Goal: Task Accomplishment & Management: Manage account settings

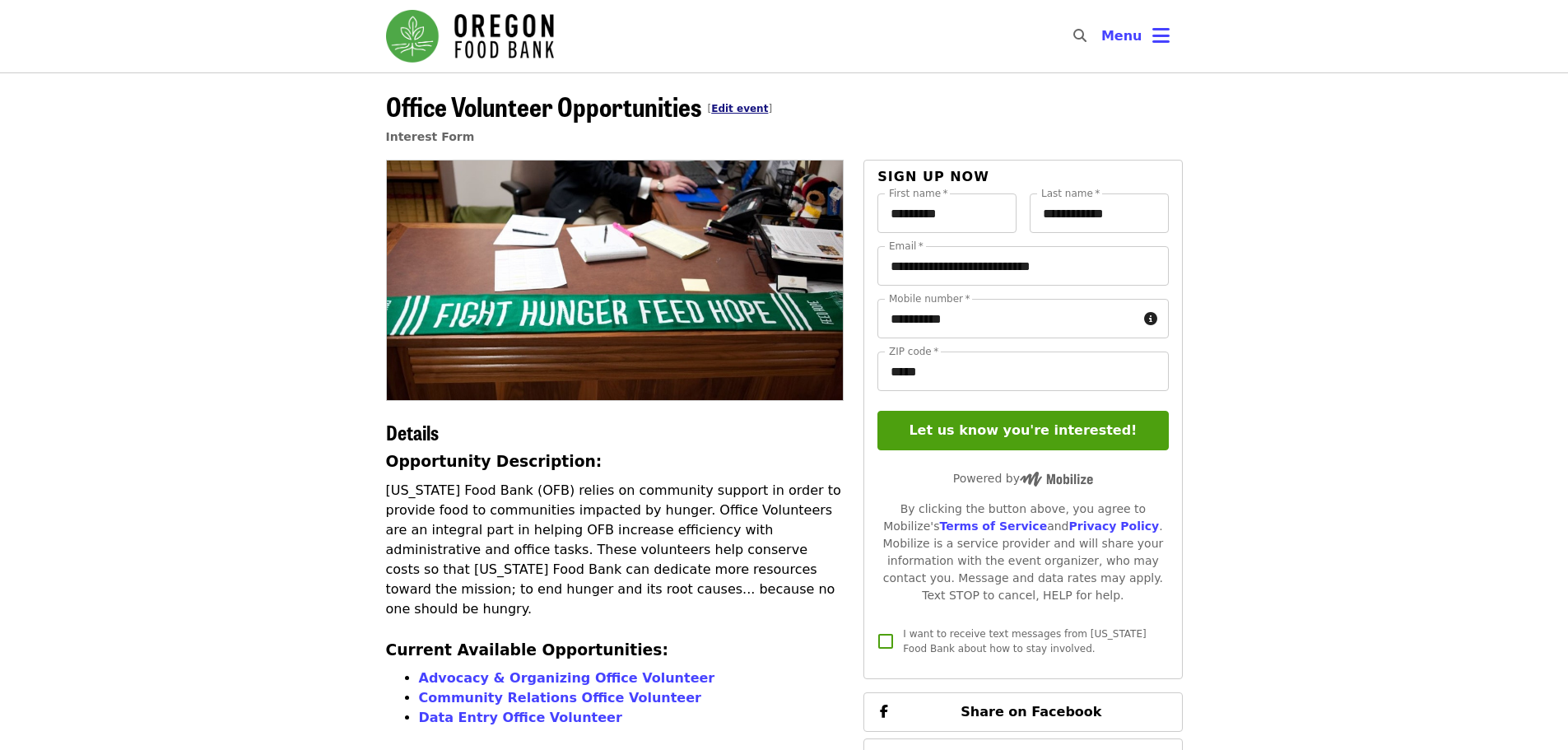
click at [717, 108] on link "Edit event" at bounding box center [740, 108] width 57 height 11
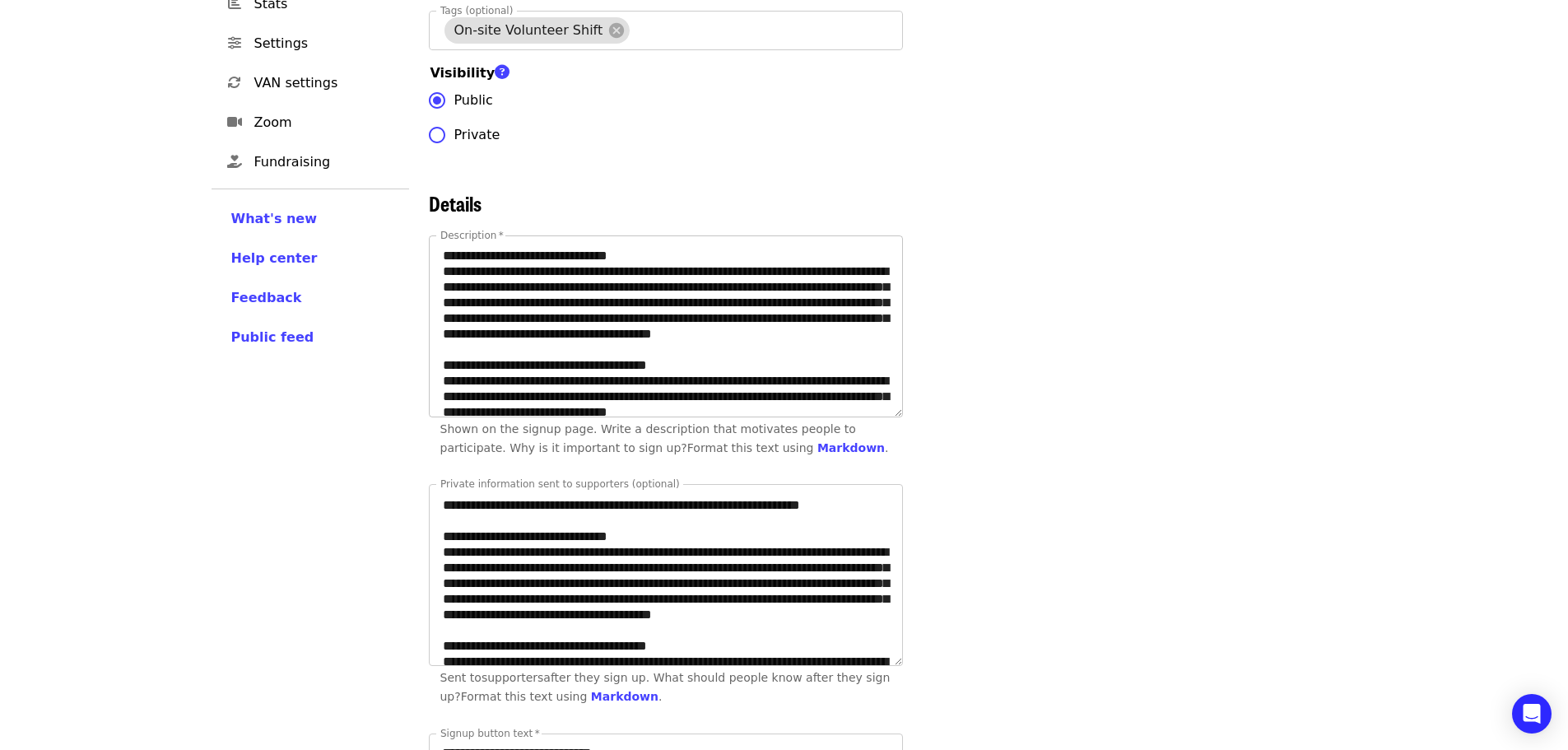
scroll to position [82, 0]
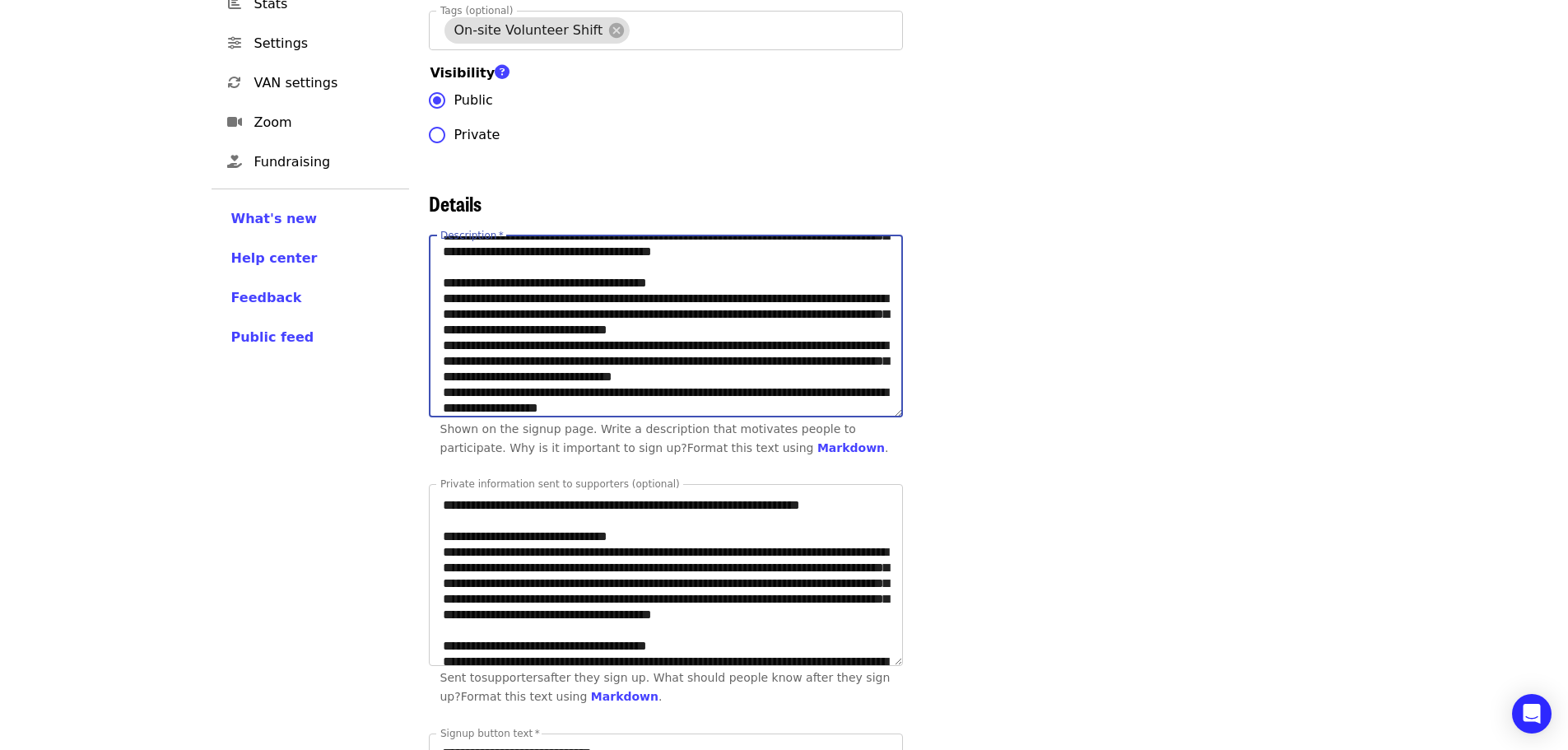
drag, startPoint x: 690, startPoint y: 325, endPoint x: 459, endPoint y: 330, distance: 231.1
click at [459, 330] on textarea "Description   *" at bounding box center [665, 325] width 473 height 180
paste textarea "****"
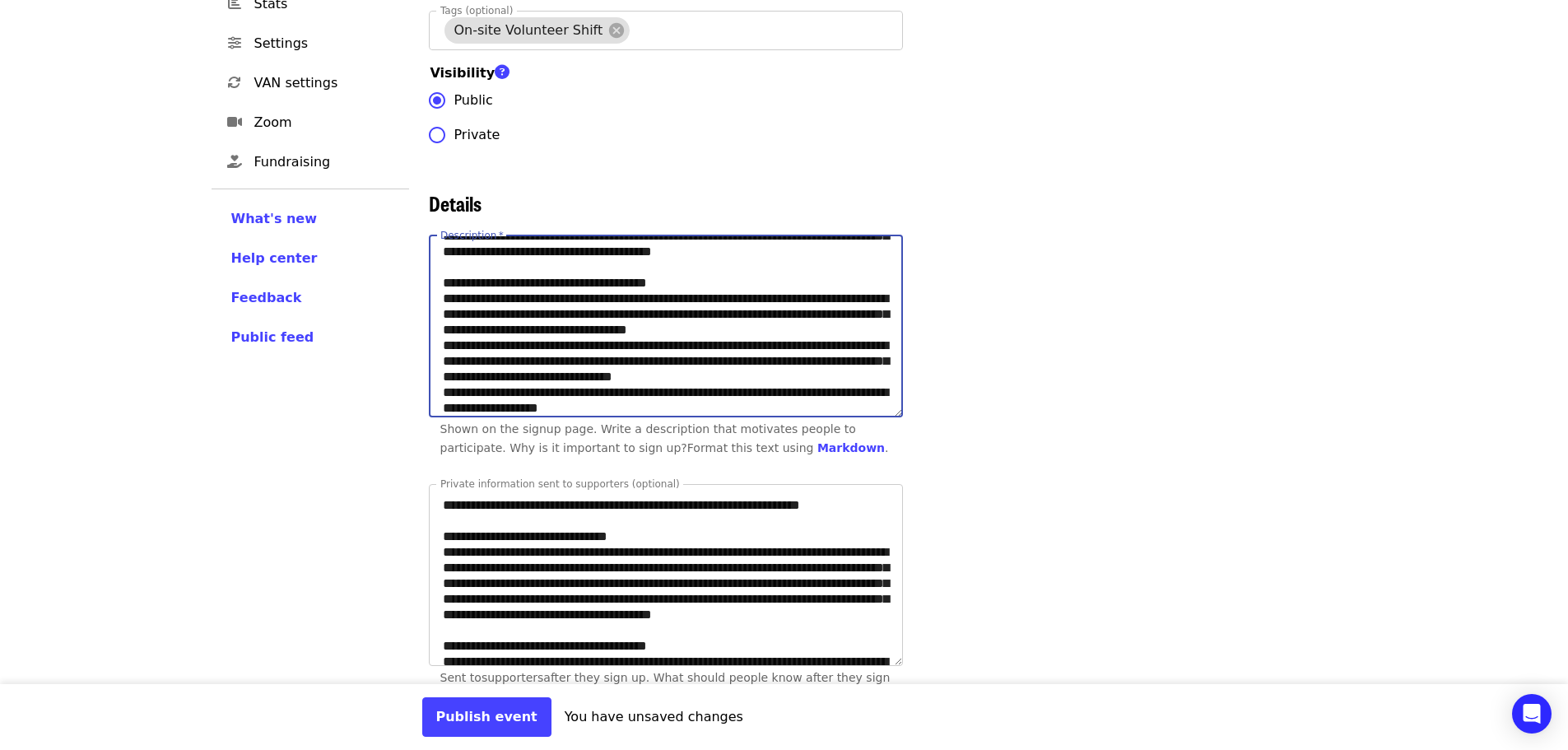
drag, startPoint x: 446, startPoint y: 345, endPoint x: 859, endPoint y: 379, distance: 414.4
click at [859, 379] on textarea "Description   *" at bounding box center [665, 325] width 473 height 180
paste textarea "Description"
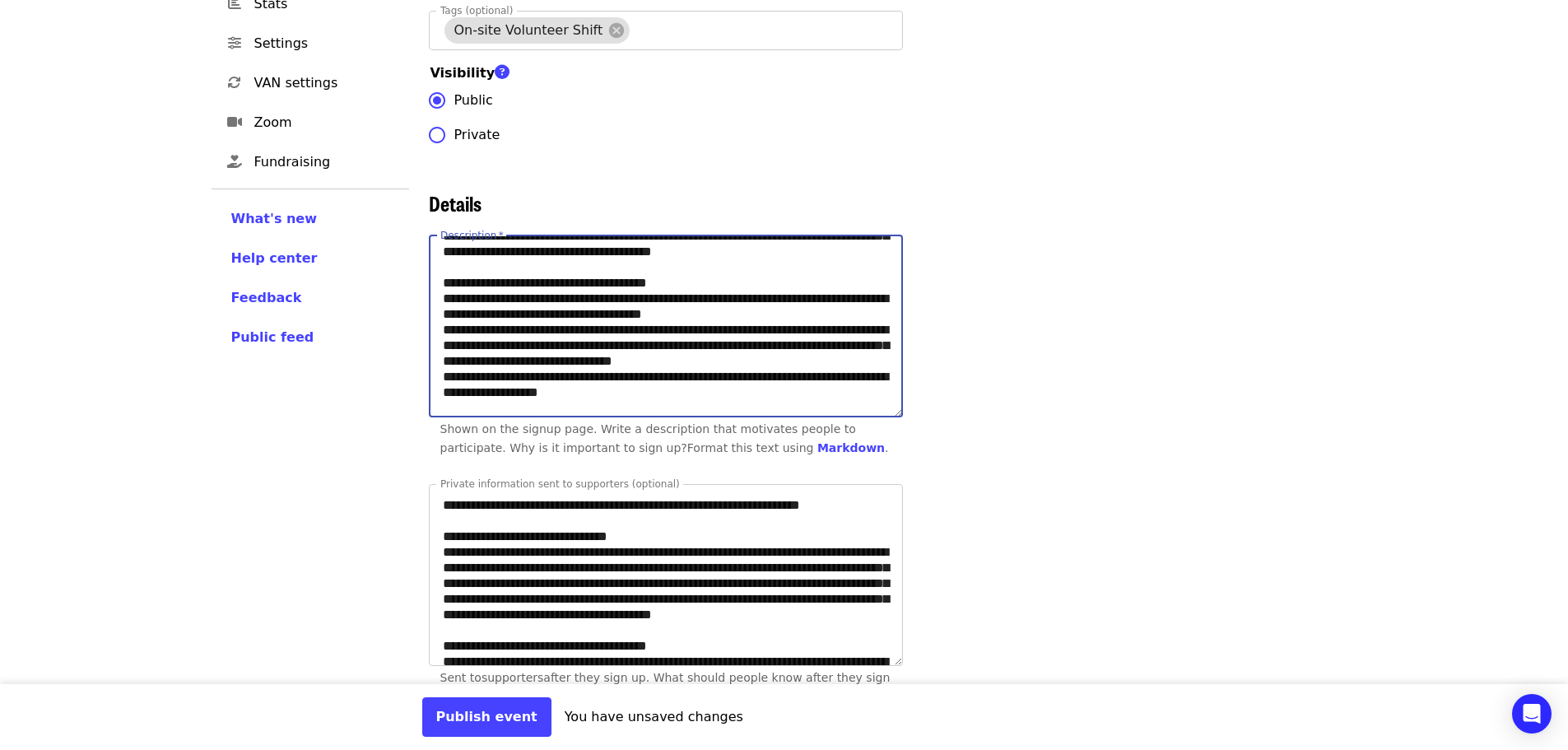
click at [589, 358] on textarea "Description   *" at bounding box center [665, 325] width 473 height 180
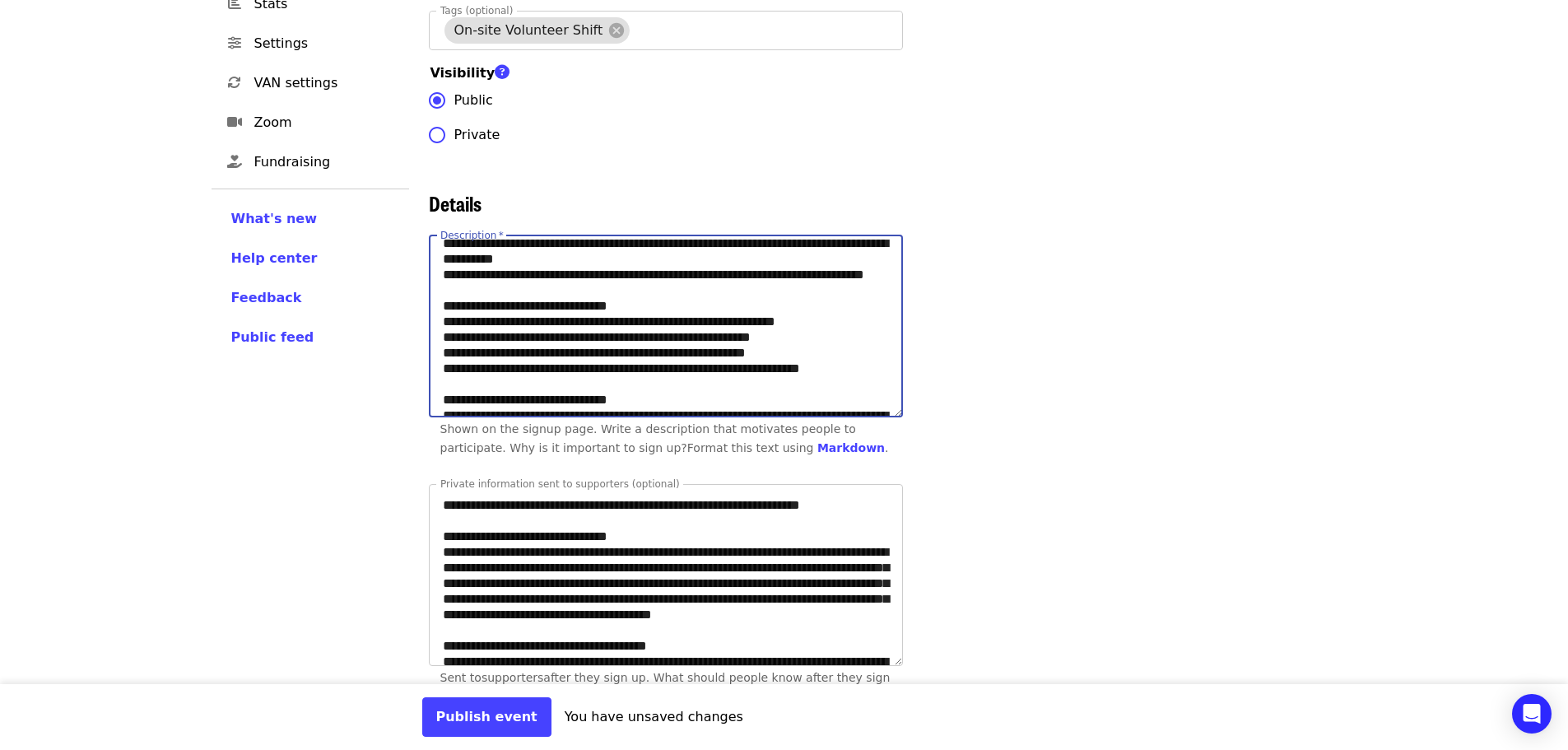
scroll to position [351, 0]
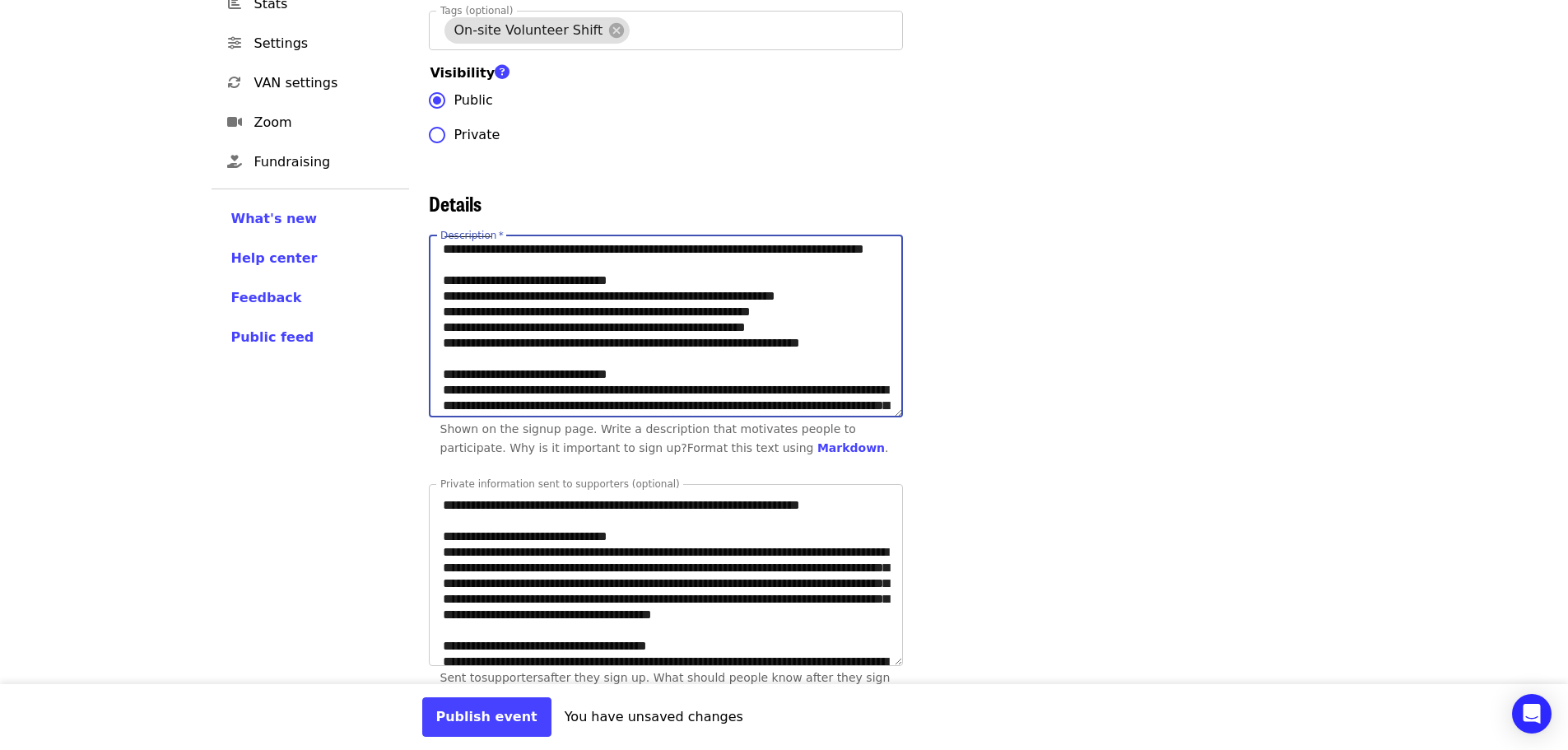
drag, startPoint x: 510, startPoint y: 299, endPoint x: 531, endPoint y: 332, distance: 39.1
click at [531, 332] on textarea "Description   *" at bounding box center [665, 325] width 473 height 180
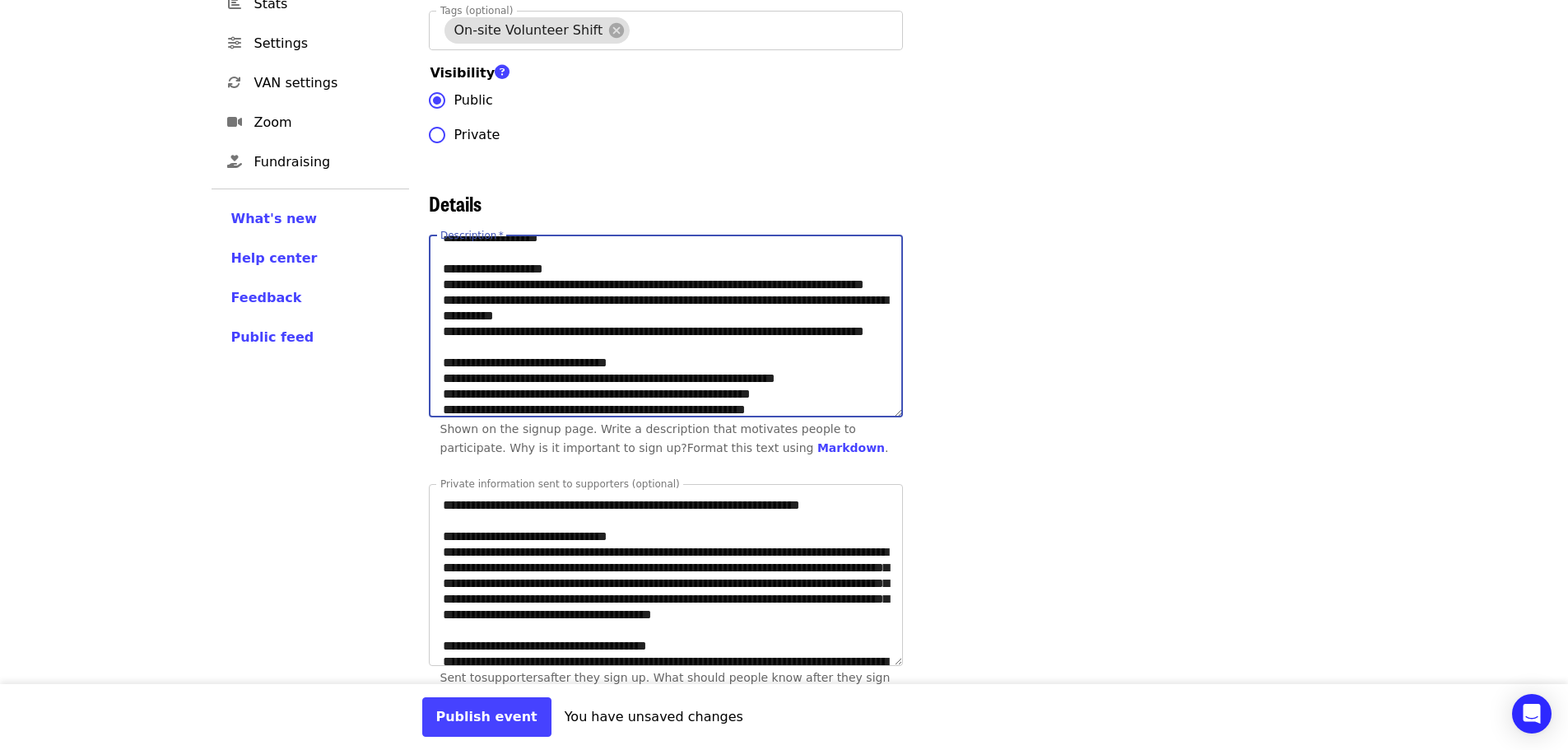
click at [538, 312] on textarea "Description   *" at bounding box center [665, 325] width 473 height 180
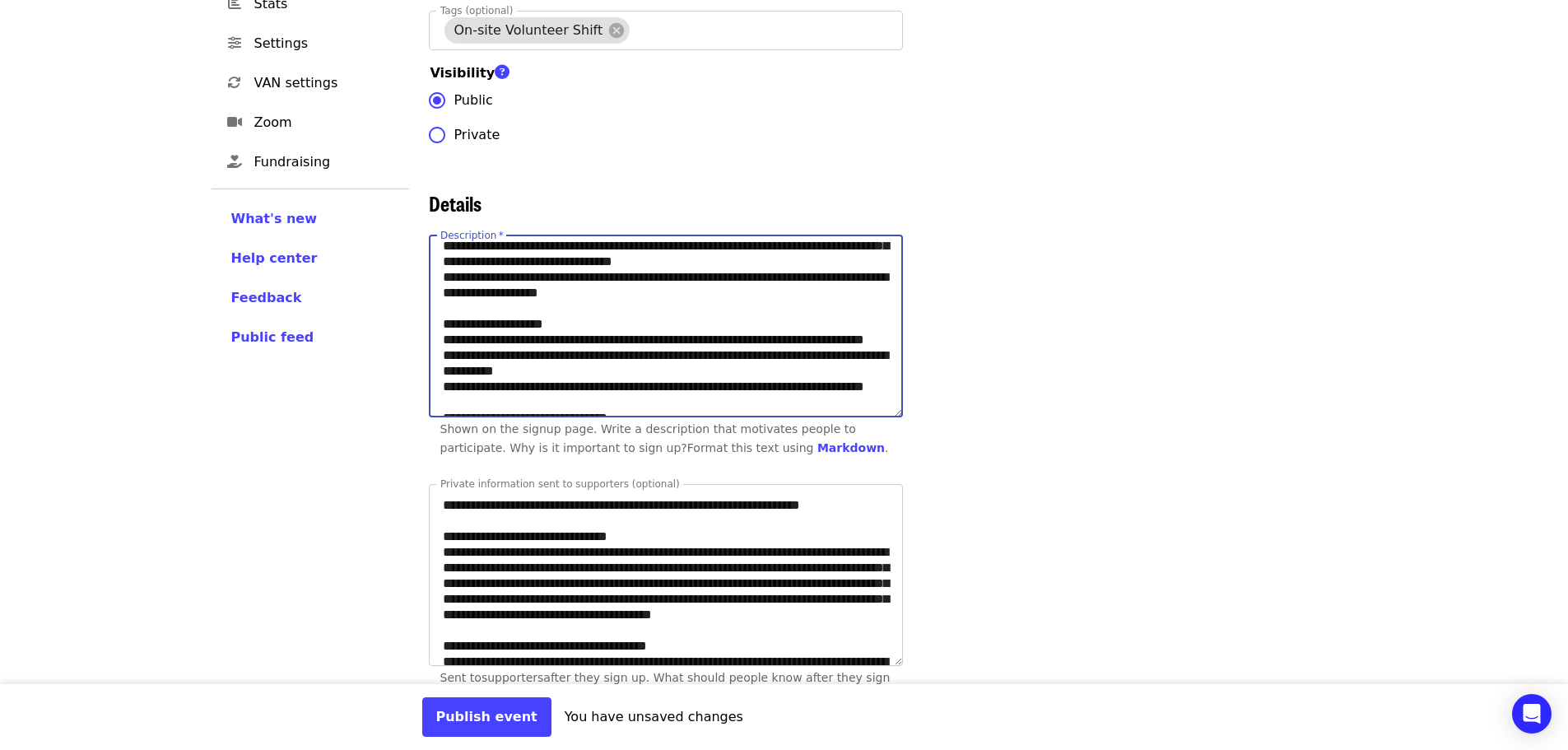
scroll to position [186, 0]
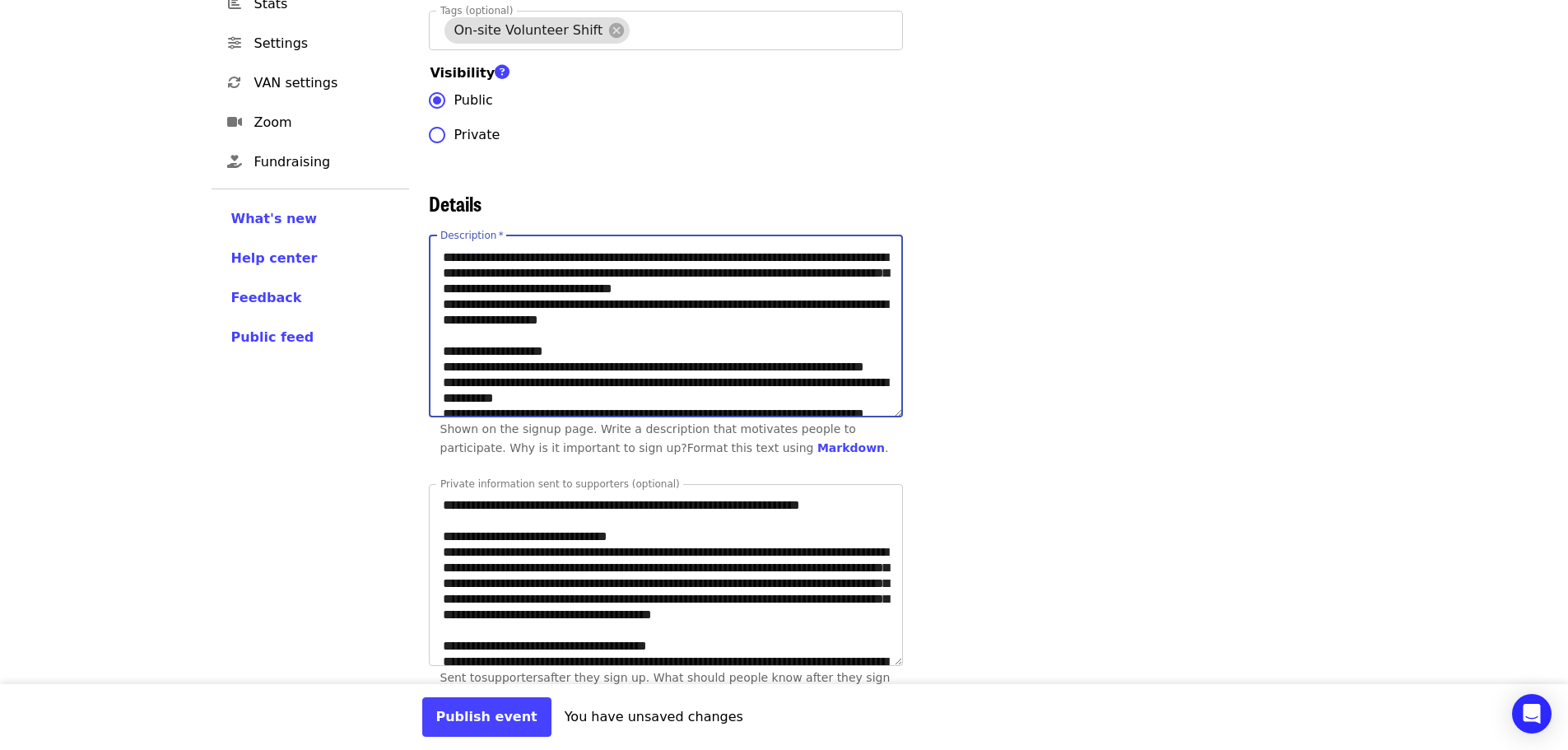
drag, startPoint x: 538, startPoint y: 396, endPoint x: 435, endPoint y: 287, distance: 150.0
click at [435, 287] on textarea "Description   *" at bounding box center [665, 325] width 473 height 180
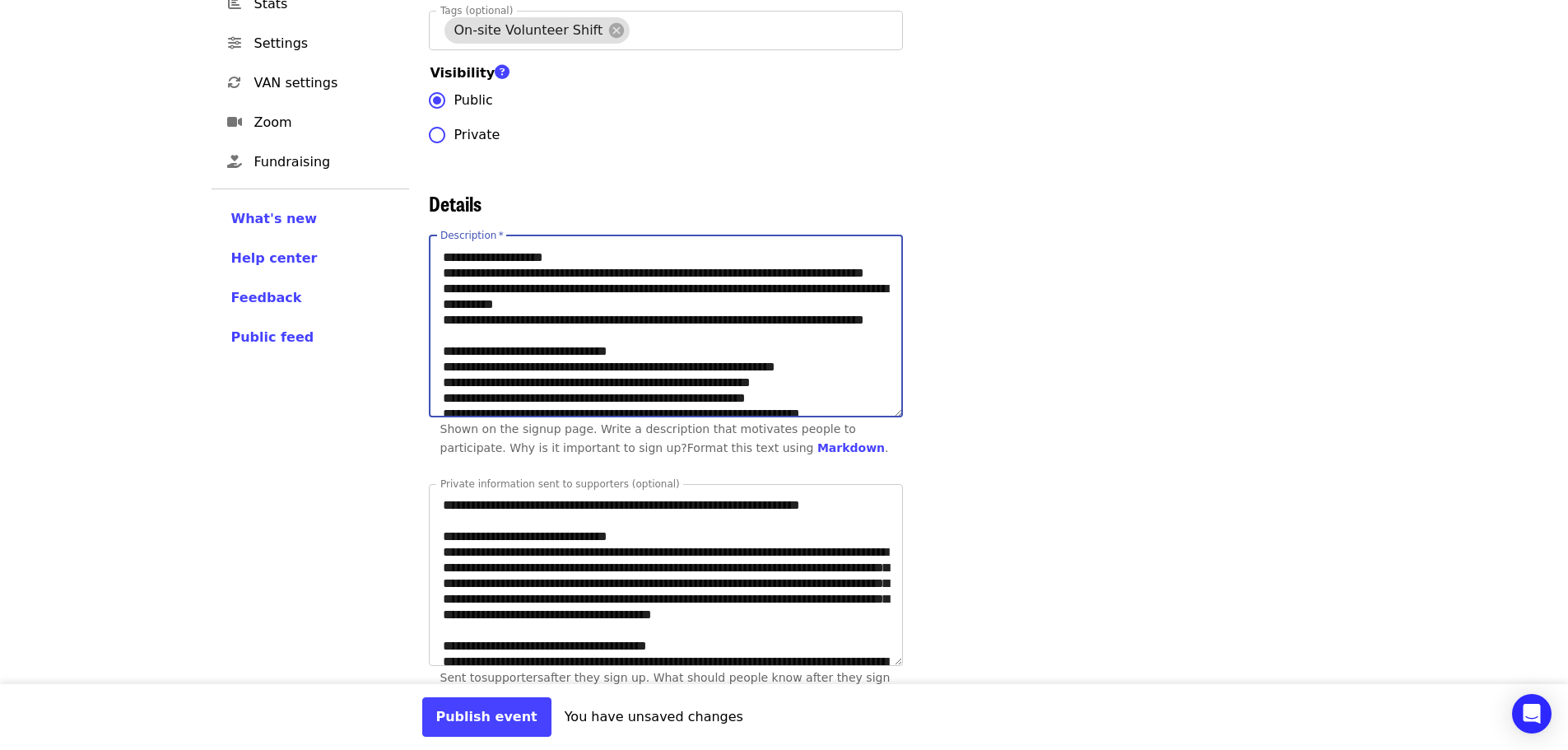
click at [509, 271] on textarea "Description   *" at bounding box center [665, 325] width 473 height 180
click at [506, 287] on textarea "Description   *" at bounding box center [665, 325] width 473 height 180
click at [509, 323] on textarea "Description   *" at bounding box center [665, 325] width 473 height 180
click at [503, 325] on textarea "Description   *" at bounding box center [665, 325] width 473 height 180
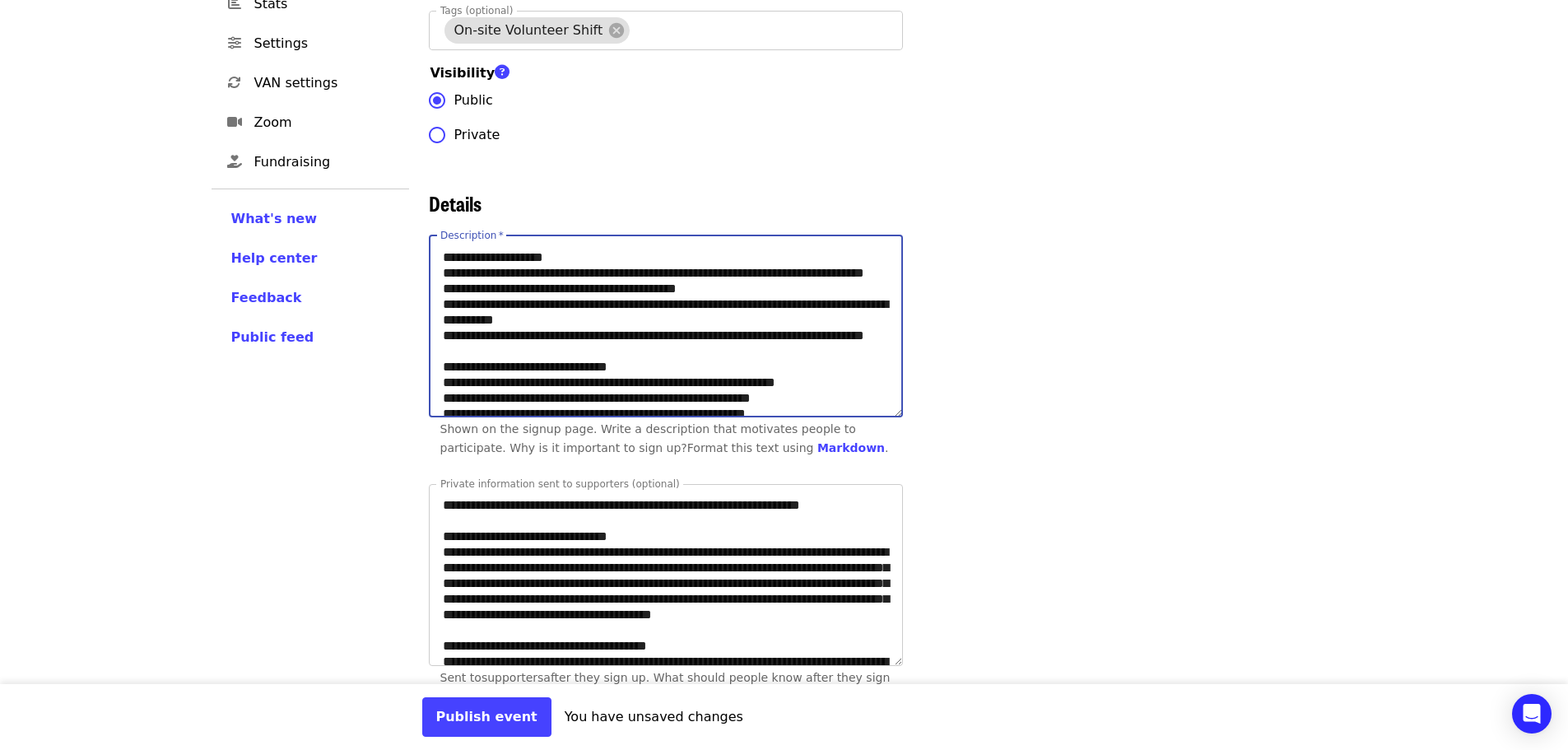
click at [609, 386] on textarea "Description   *" at bounding box center [665, 325] width 473 height 180
click at [615, 348] on textarea "Description   *" at bounding box center [665, 325] width 473 height 180
click at [684, 351] on textarea "Description   *" at bounding box center [665, 325] width 473 height 180
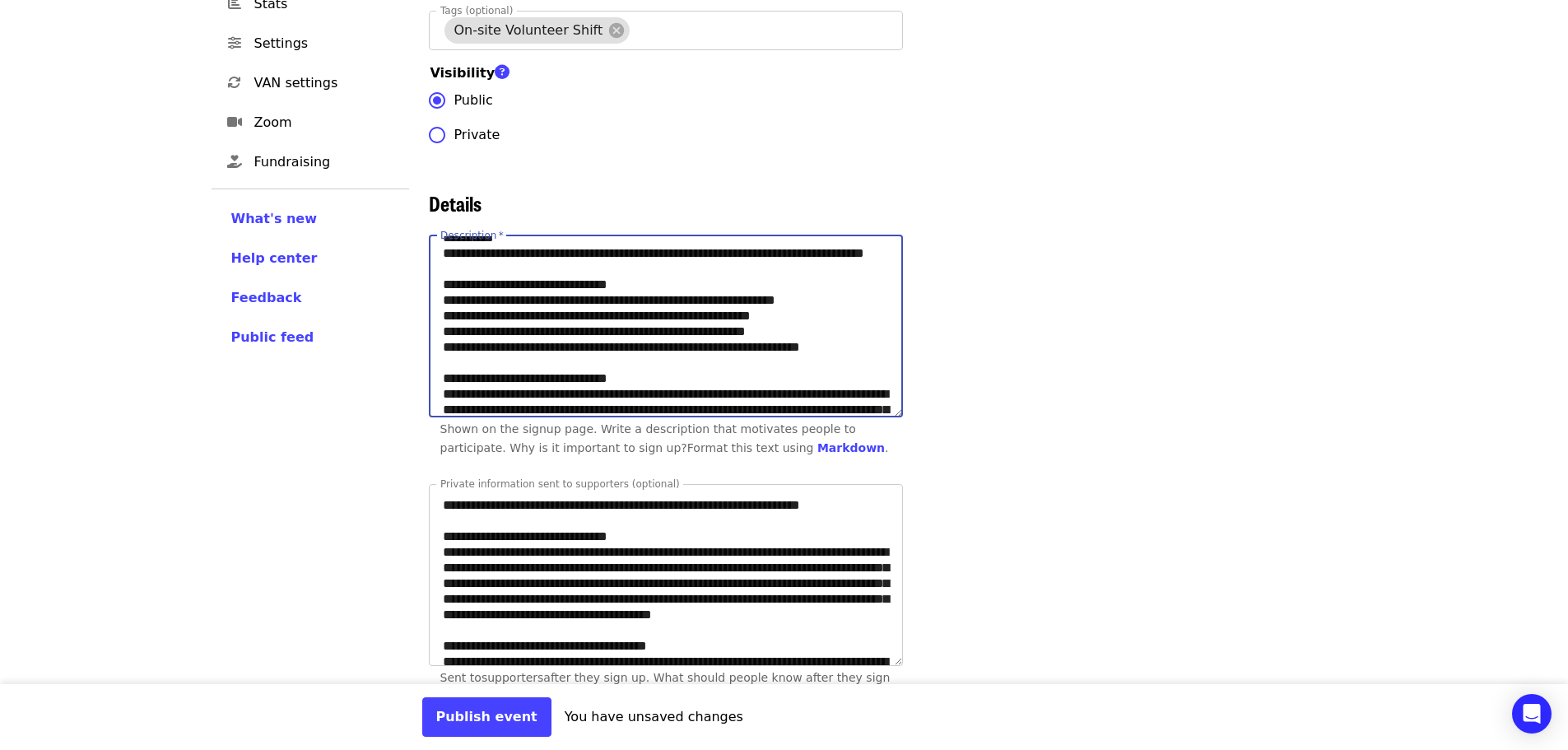
drag, startPoint x: 528, startPoint y: 287, endPoint x: 486, endPoint y: 301, distance: 44.3
click at [486, 301] on textarea "Description   *" at bounding box center [665, 325] width 473 height 180
click at [543, 272] on textarea "Description   *" at bounding box center [665, 325] width 473 height 180
drag, startPoint x: 528, startPoint y: 282, endPoint x: 489, endPoint y: 301, distance: 43.4
click at [489, 301] on textarea "Description   *" at bounding box center [665, 325] width 473 height 180
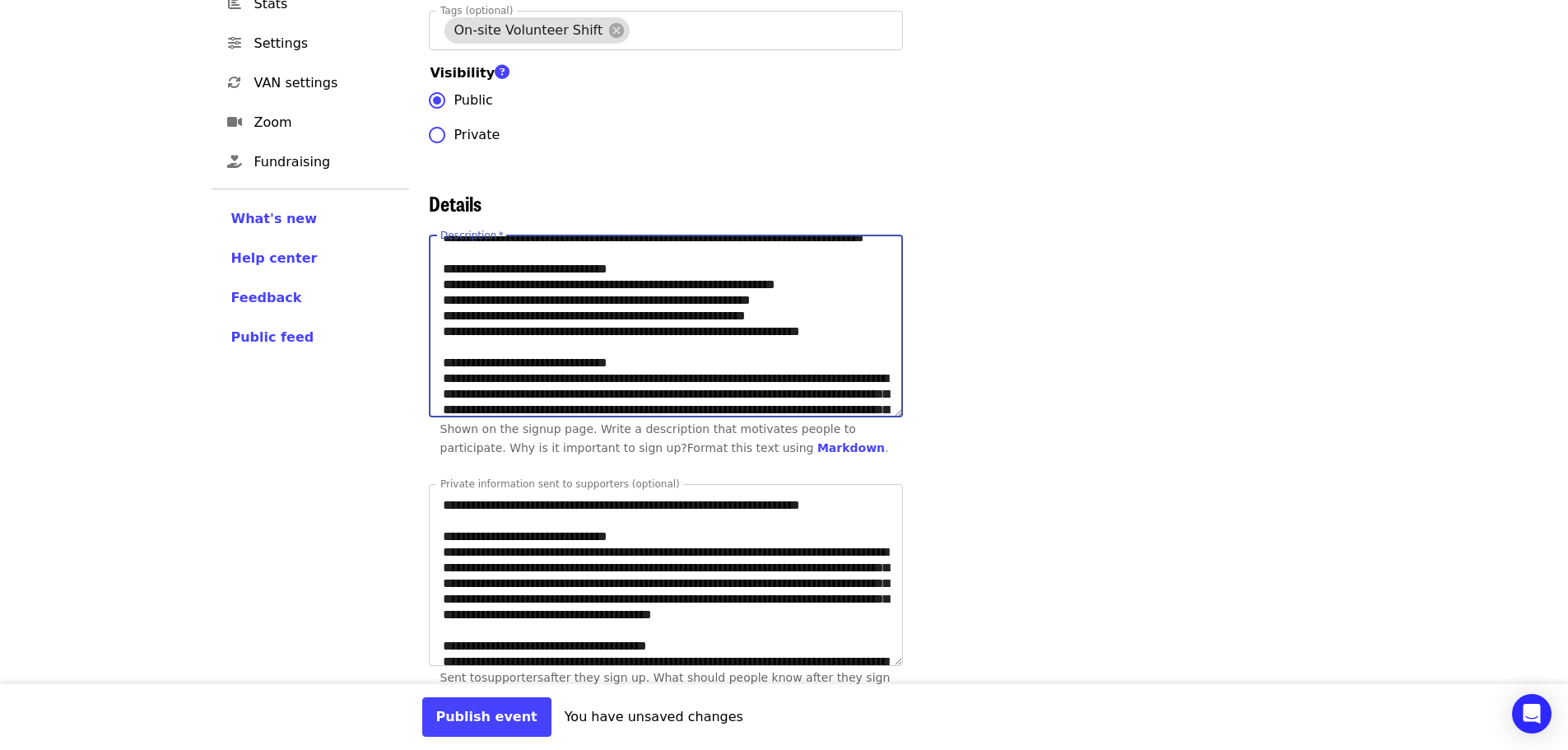
scroll to position [186, 0]
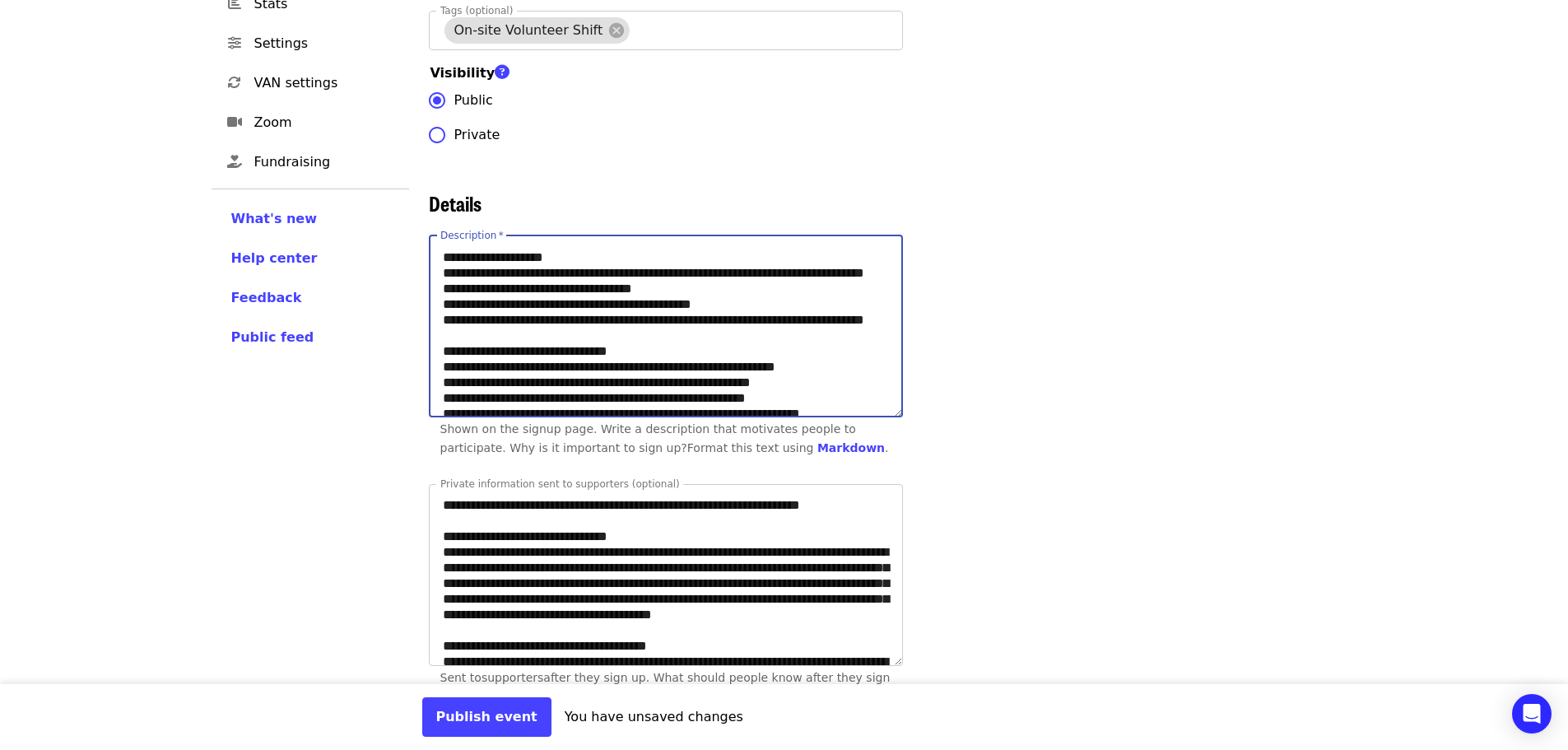
click at [634, 368] on textarea "Description   *" at bounding box center [665, 325] width 473 height 180
click at [729, 360] on textarea "Description   *" at bounding box center [665, 325] width 473 height 180
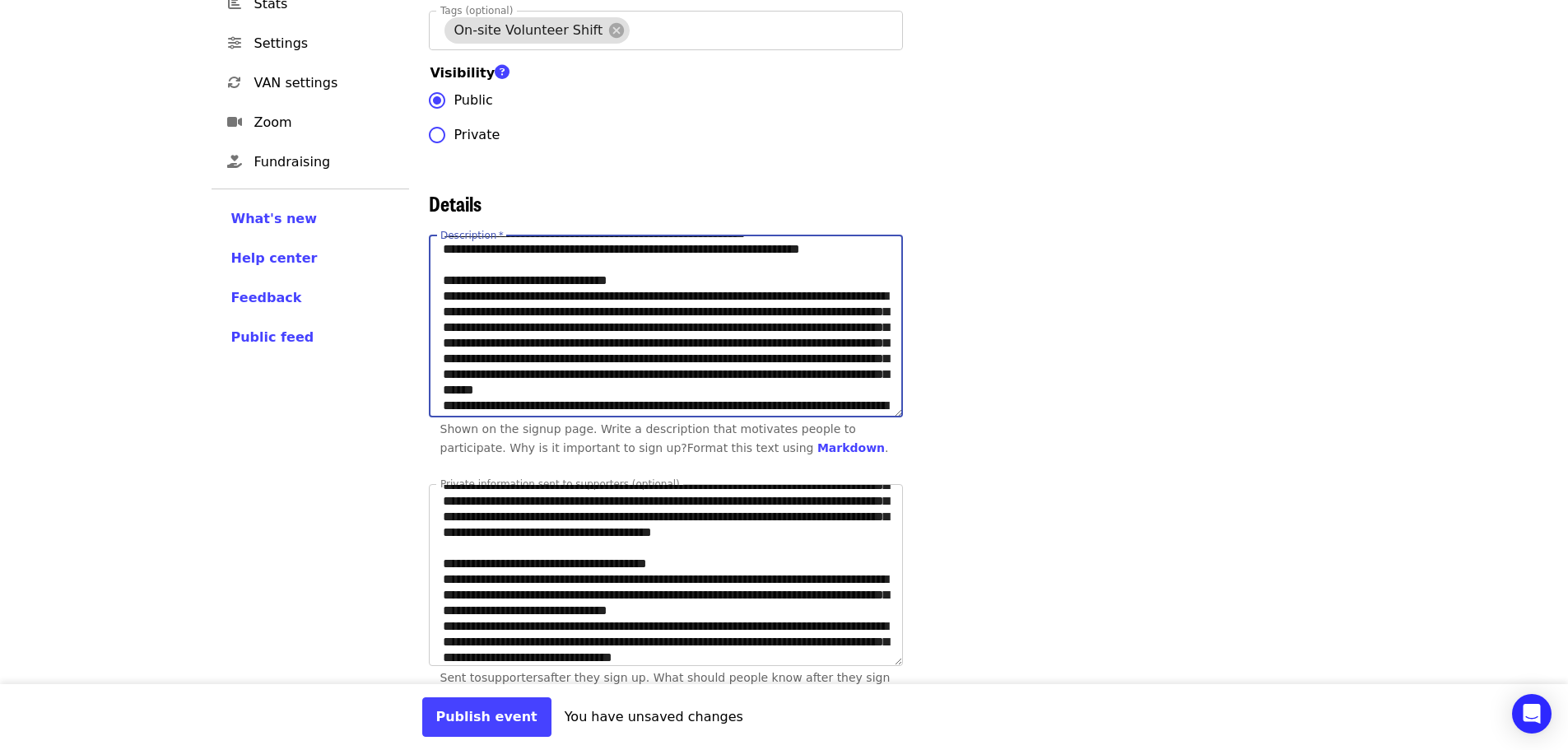
scroll to position [268, 0]
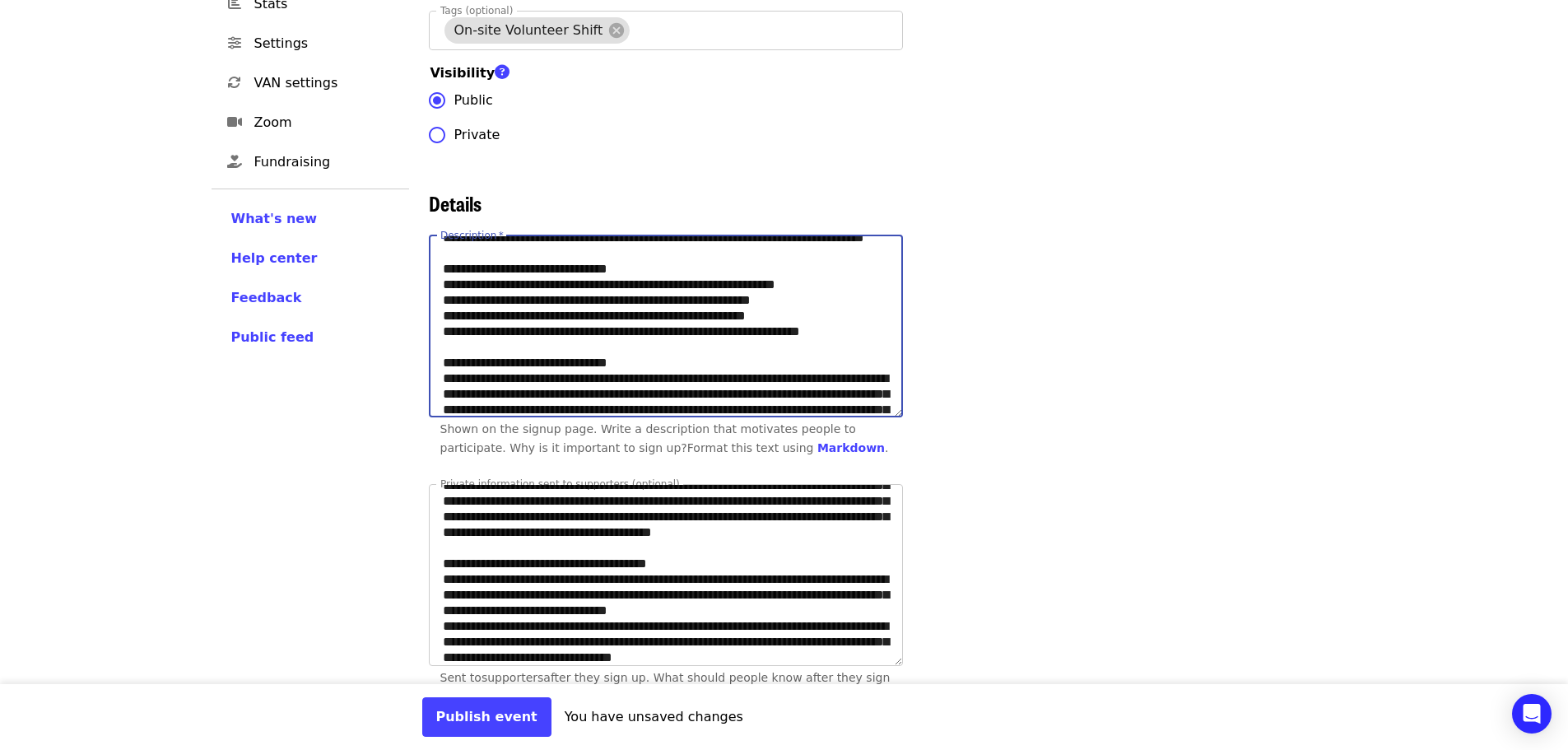
click at [861, 408] on textarea "Description   *" at bounding box center [665, 325] width 473 height 180
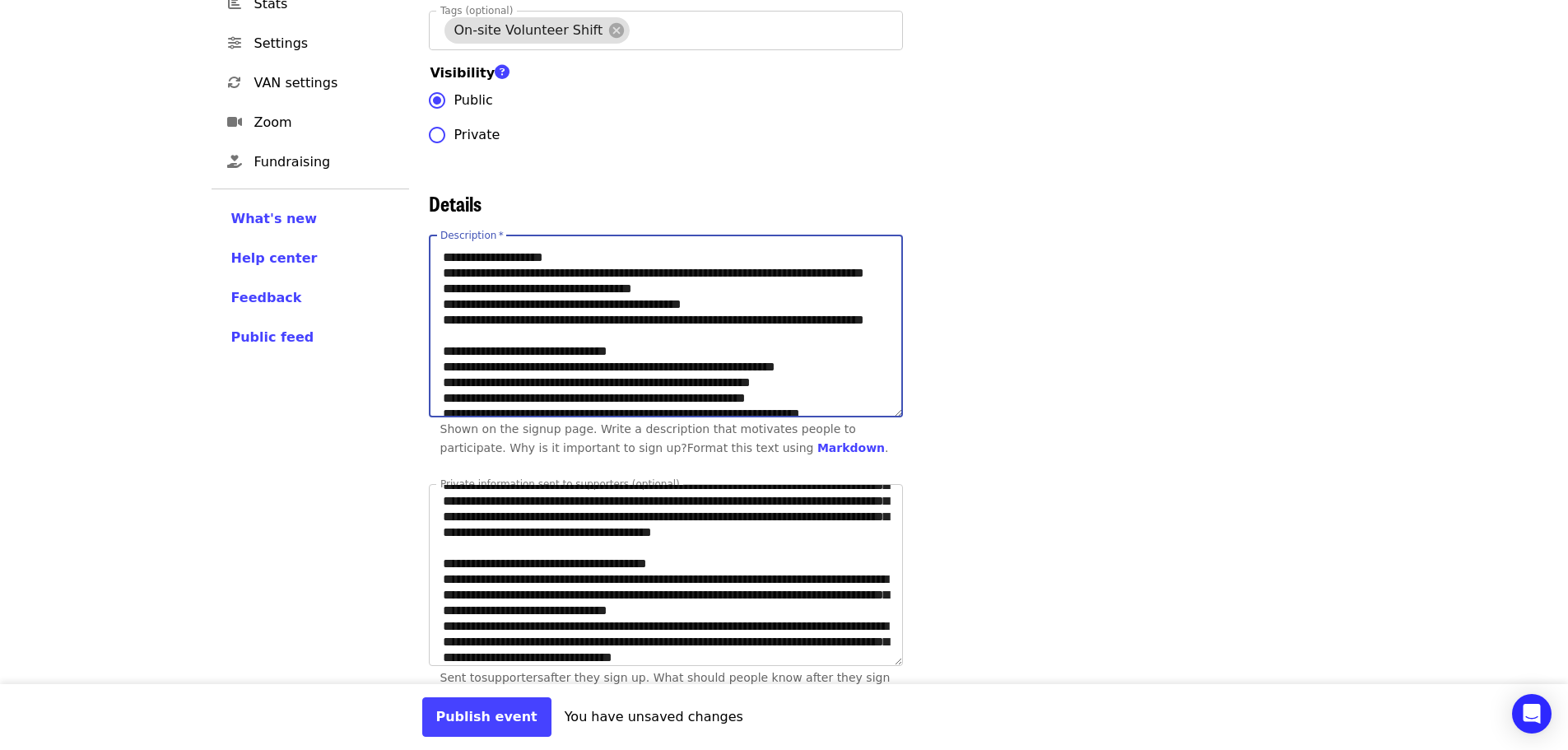
click at [525, 396] on textarea "Description   *" at bounding box center [665, 325] width 473 height 180
click at [509, 287] on textarea "Description   *" at bounding box center [665, 325] width 473 height 180
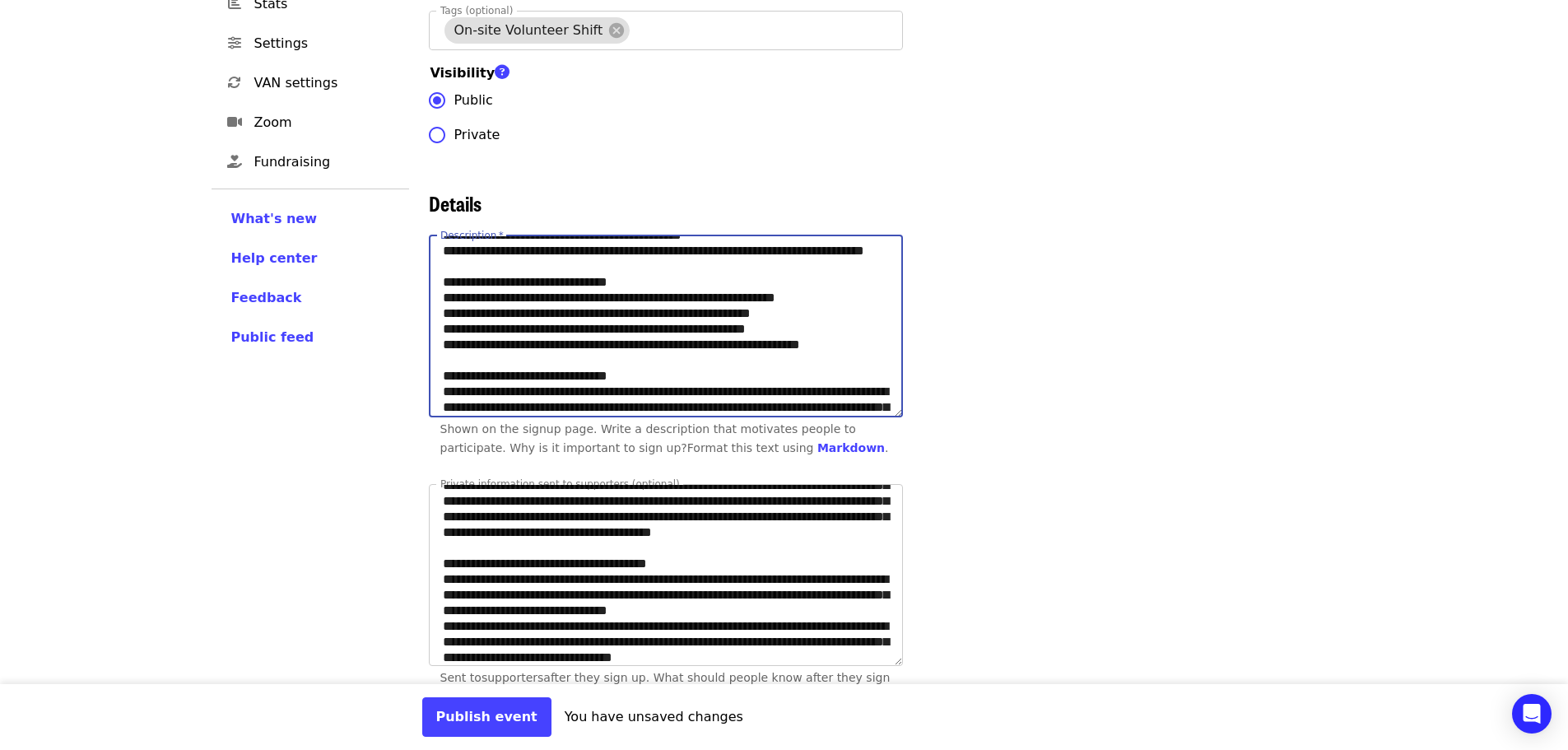
scroll to position [284, 0]
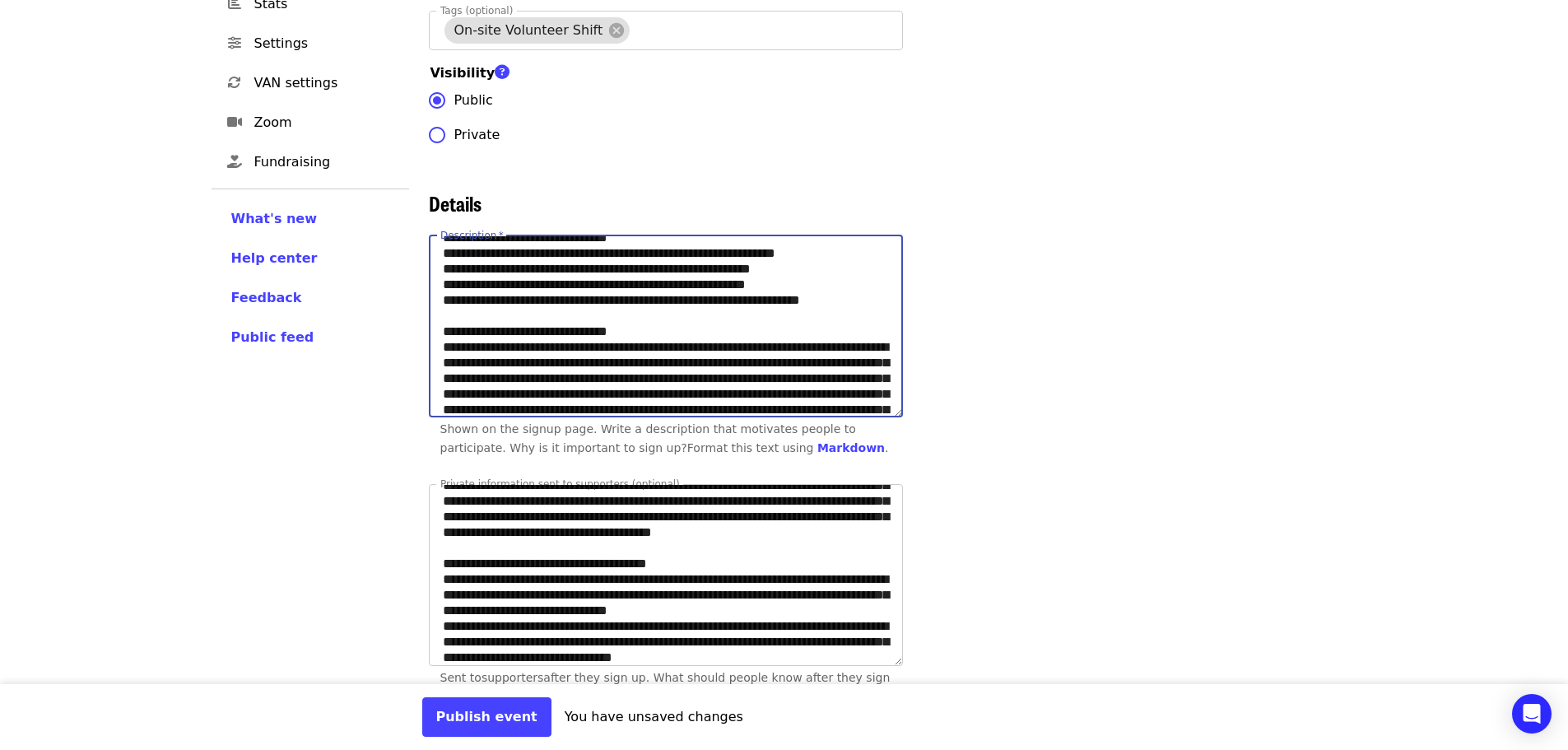
drag, startPoint x: 442, startPoint y: 292, endPoint x: 517, endPoint y: 278, distance: 76.3
click at [517, 278] on textarea "Description   *" at bounding box center [665, 325] width 473 height 180
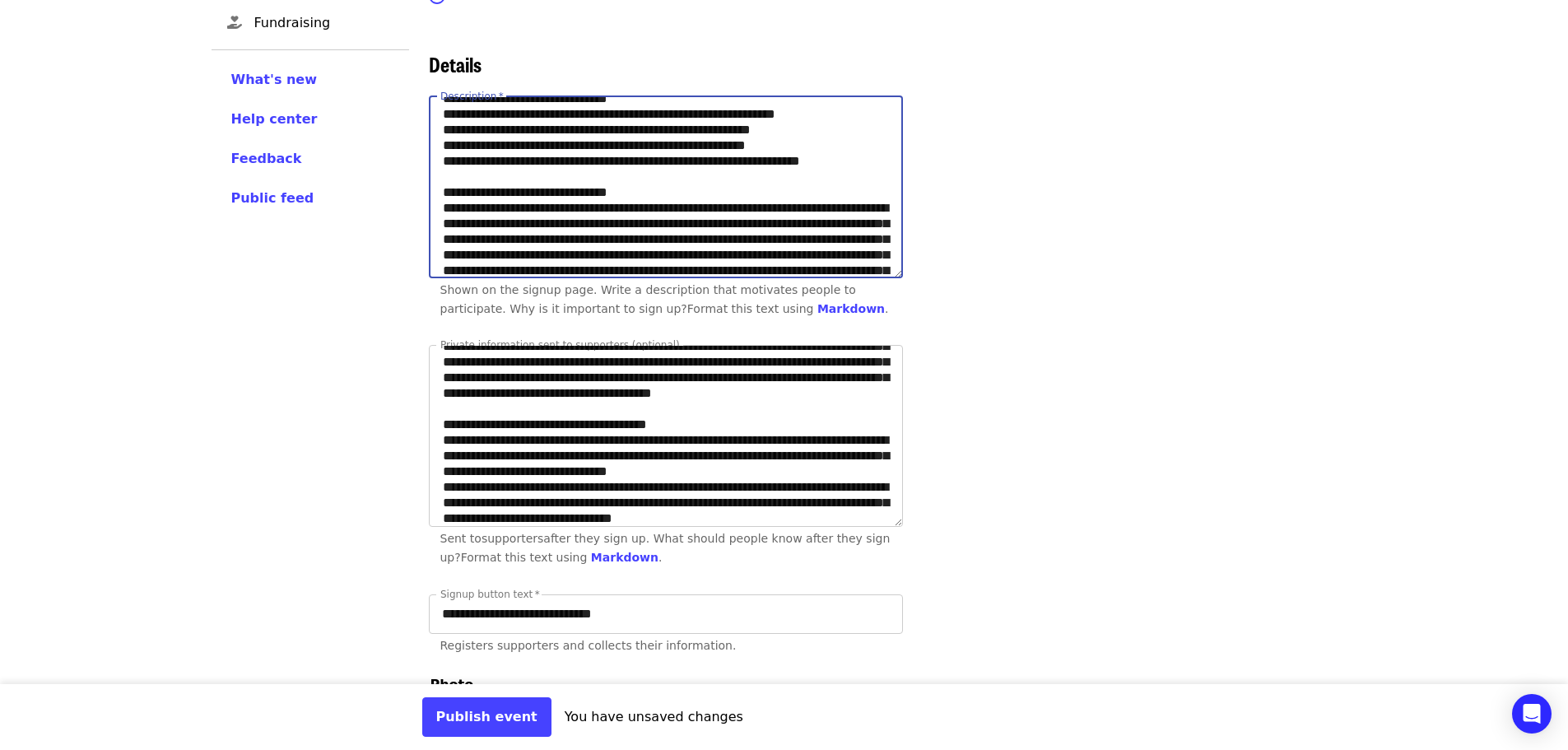
scroll to position [576, 0]
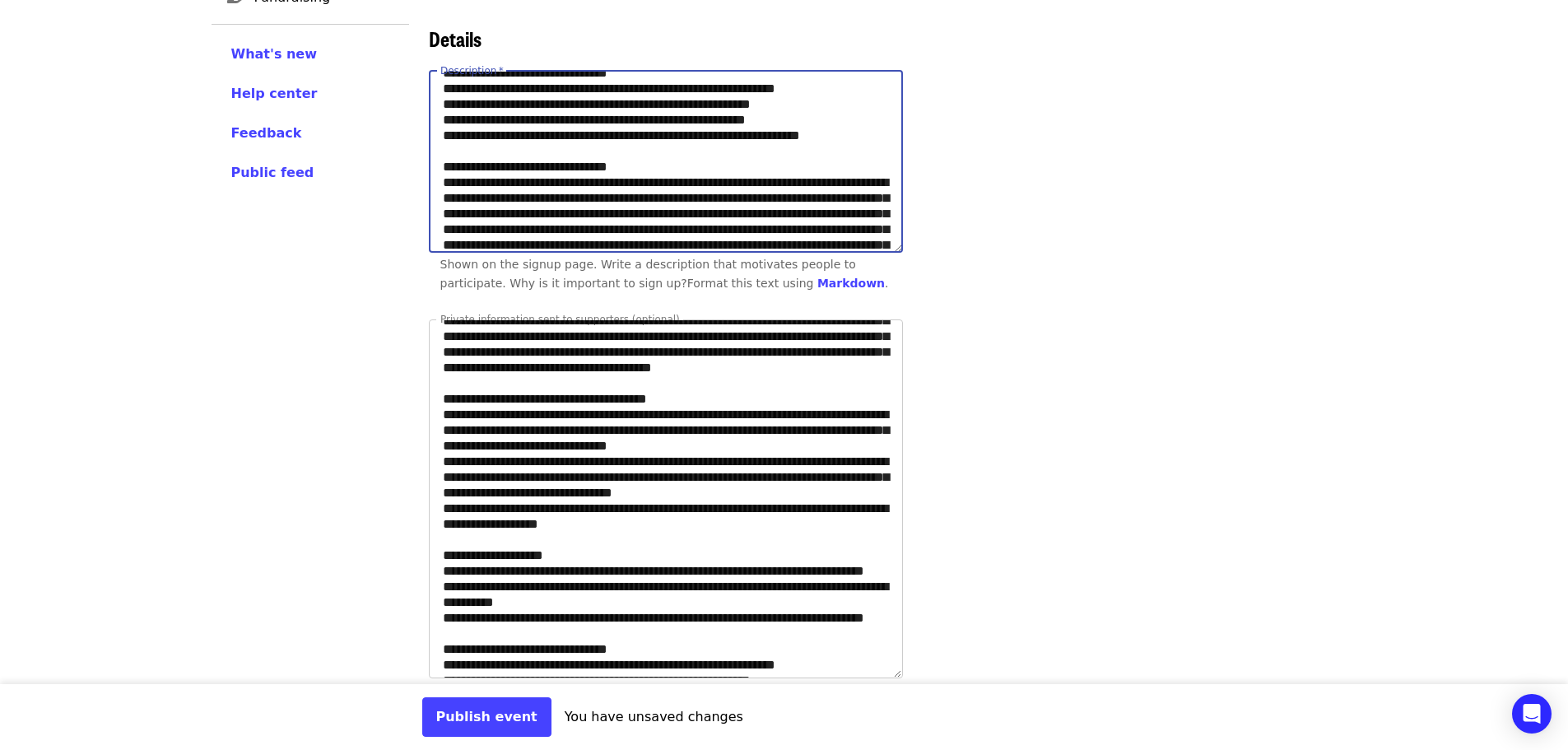
drag, startPoint x: 896, startPoint y: 504, endPoint x: 894, endPoint y: 687, distance: 183.0
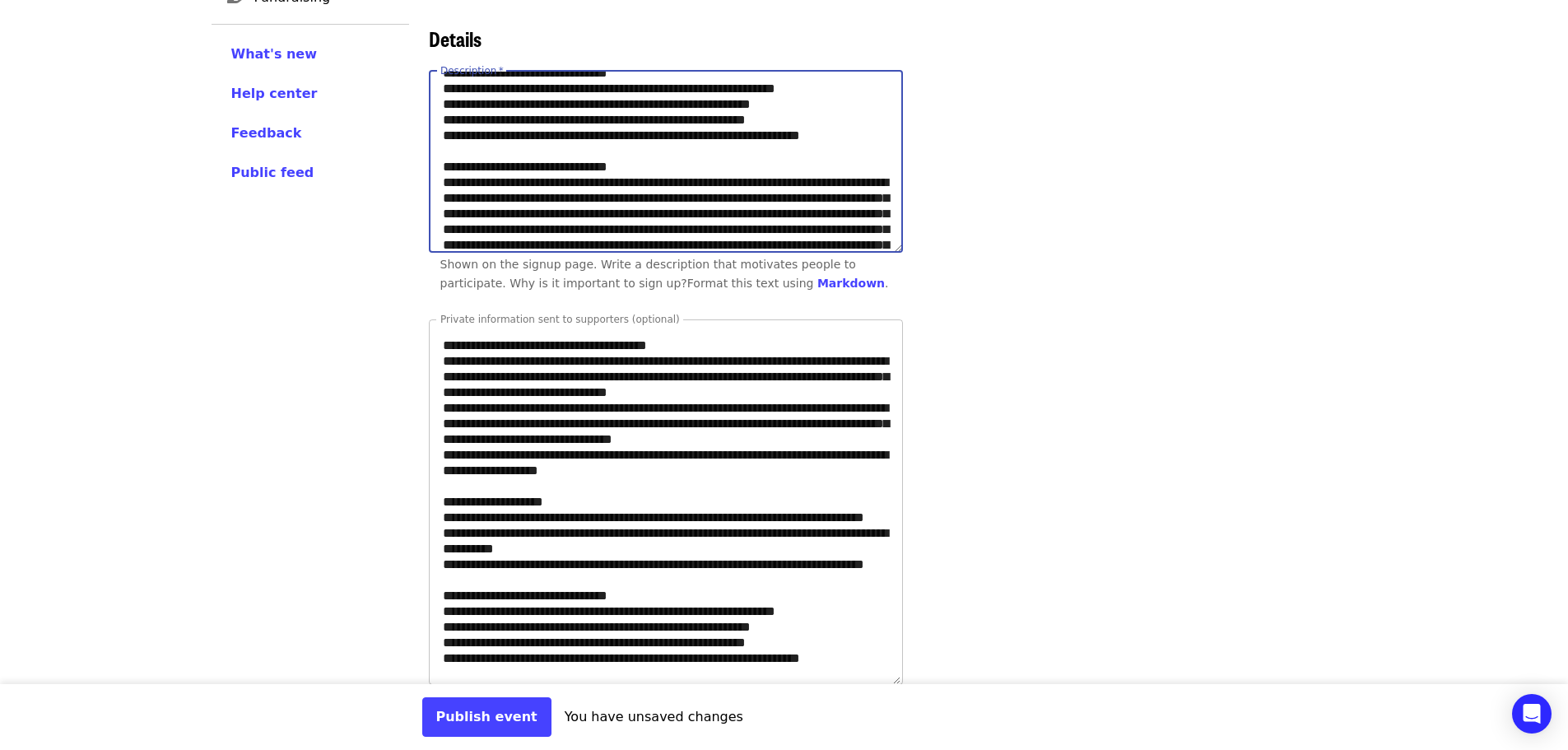
scroll to position [164, 0]
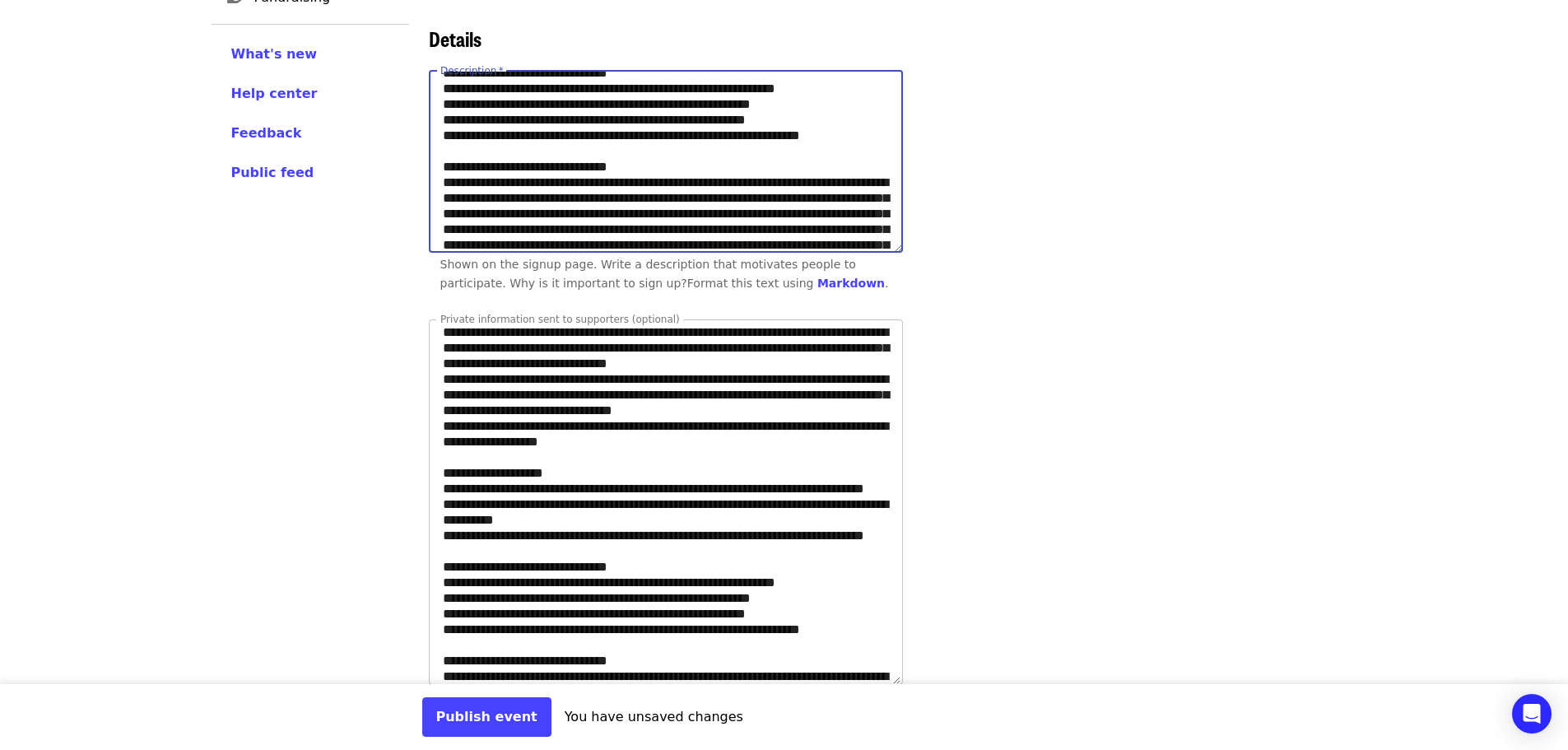
type textarea "**********"
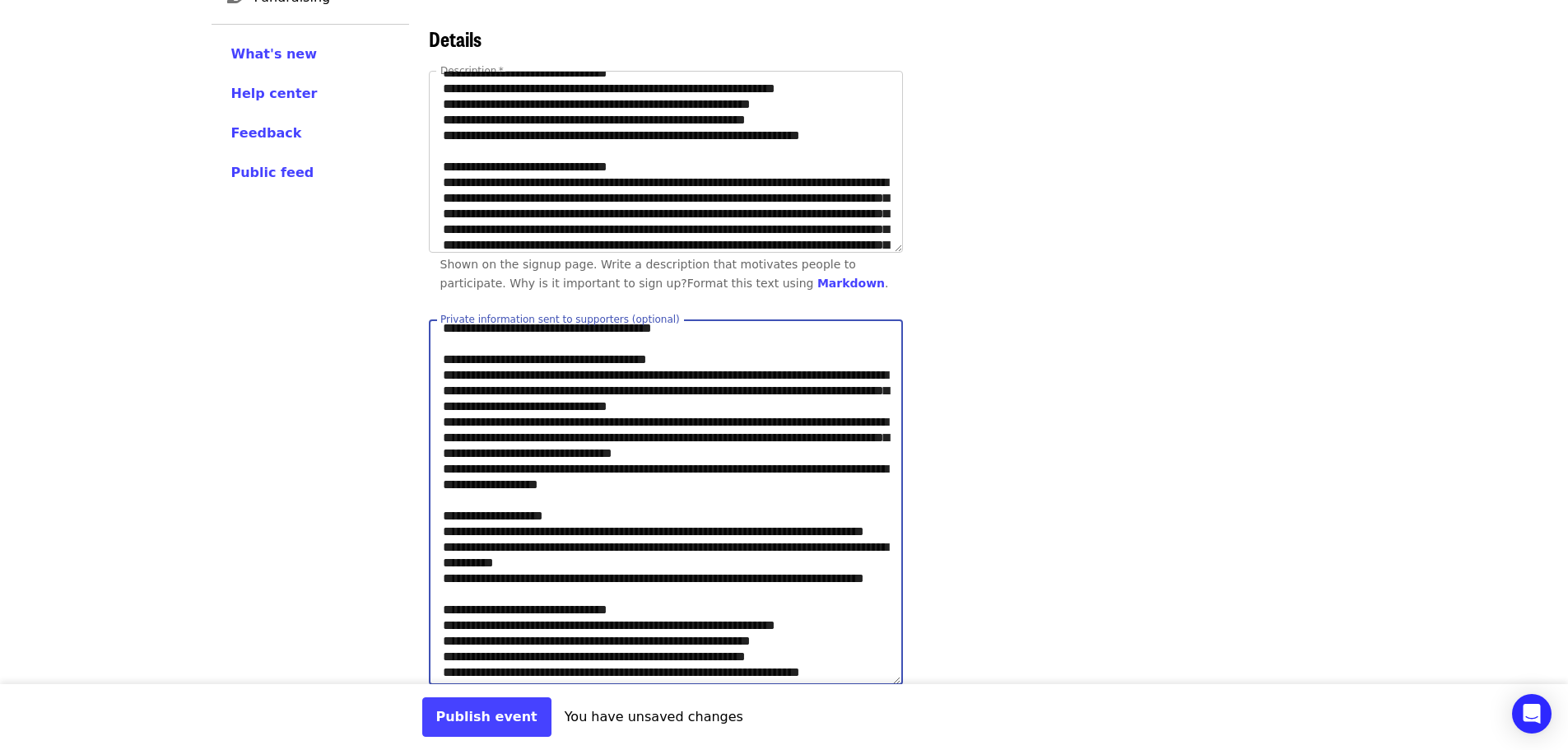
scroll to position [93, 0]
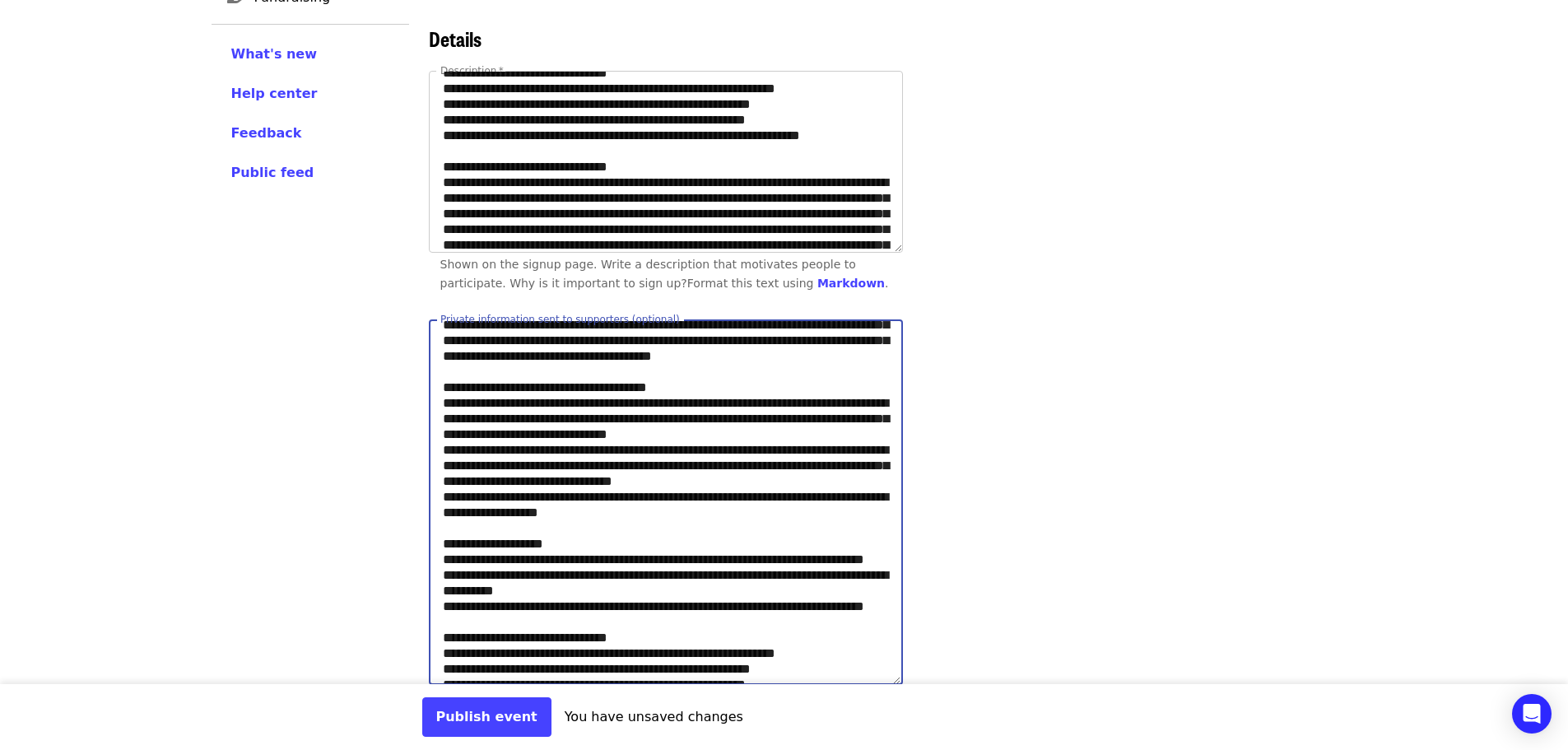
drag, startPoint x: 514, startPoint y: 643, endPoint x: 429, endPoint y: 422, distance: 236.8
click at [429, 422] on textarea "Private information sent to supporters (optional)" at bounding box center [664, 502] width 471 height 364
paste textarea "**********"
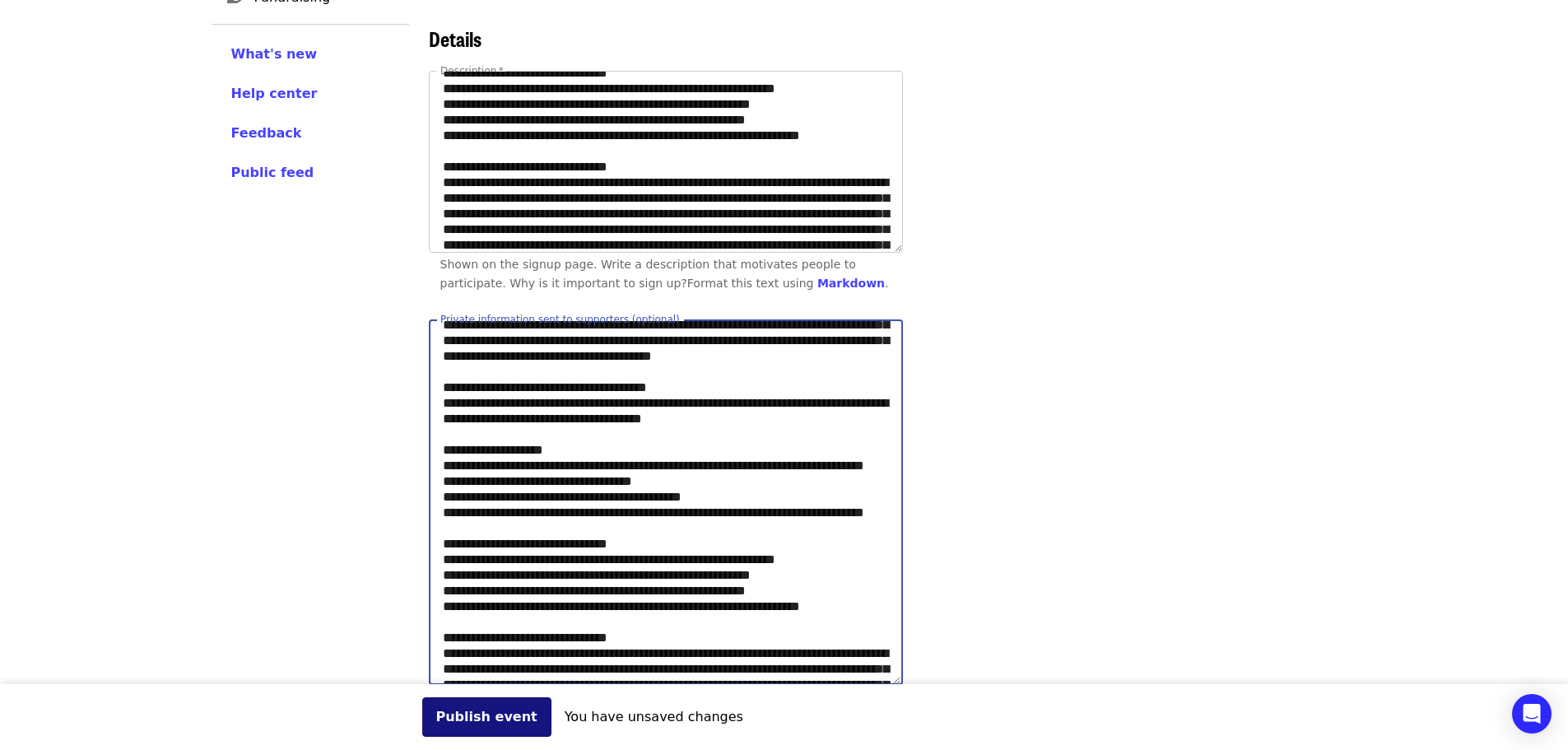
type textarea "**********"
click at [440, 709] on button "Publish event" at bounding box center [486, 717] width 129 height 40
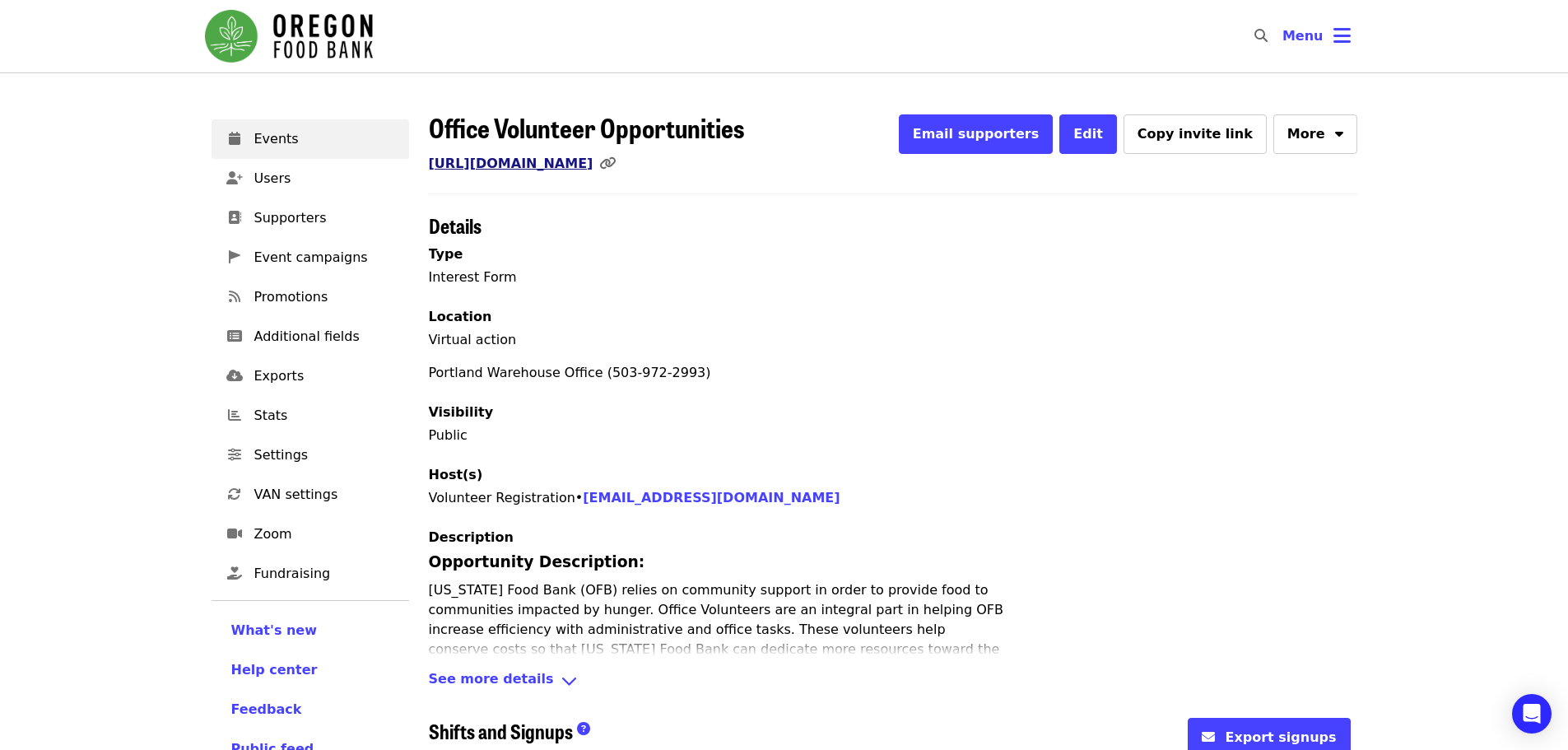
click at [593, 169] on link "[URL][DOMAIN_NAME]" at bounding box center [510, 163] width 164 height 16
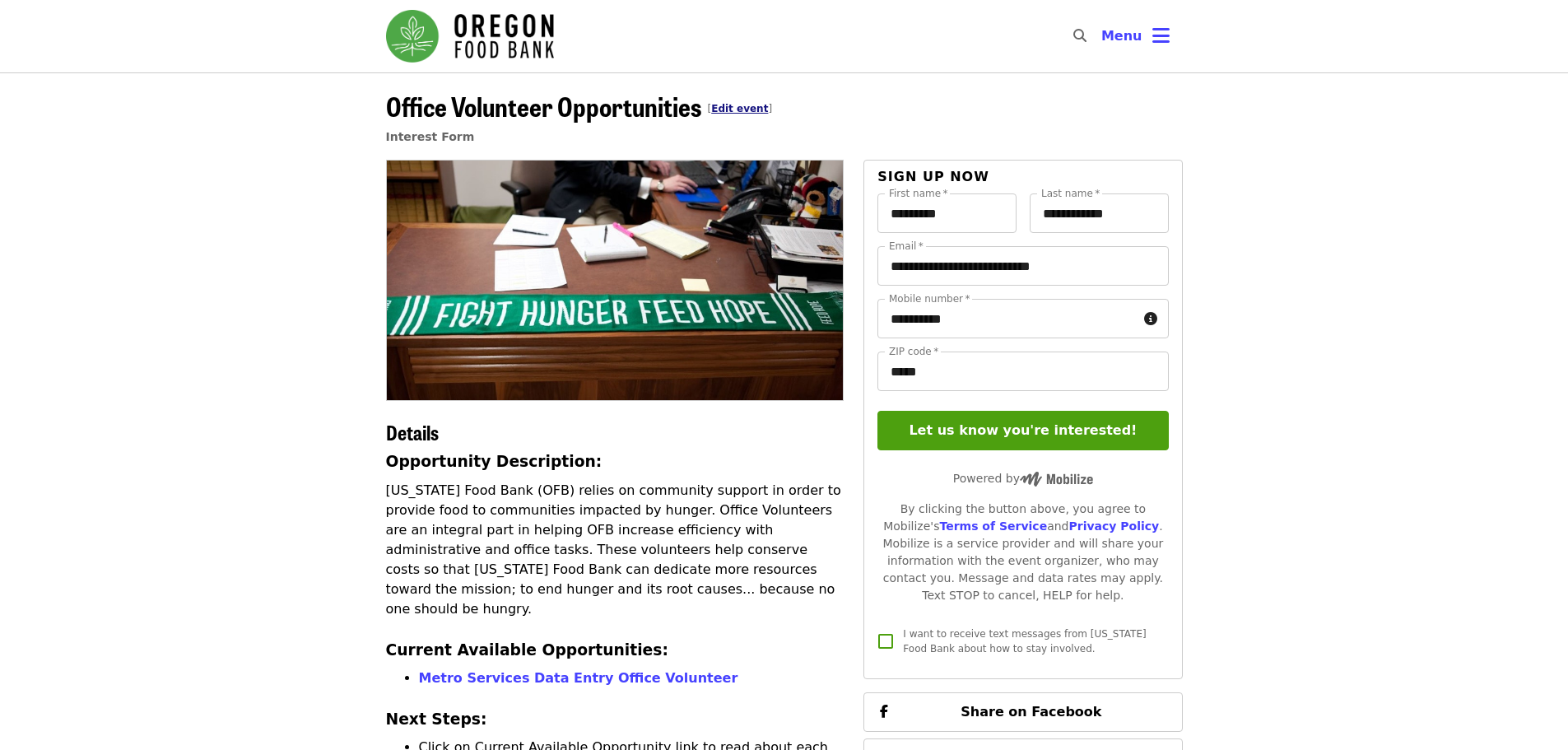
click at [750, 113] on link "Edit event" at bounding box center [740, 108] width 57 height 11
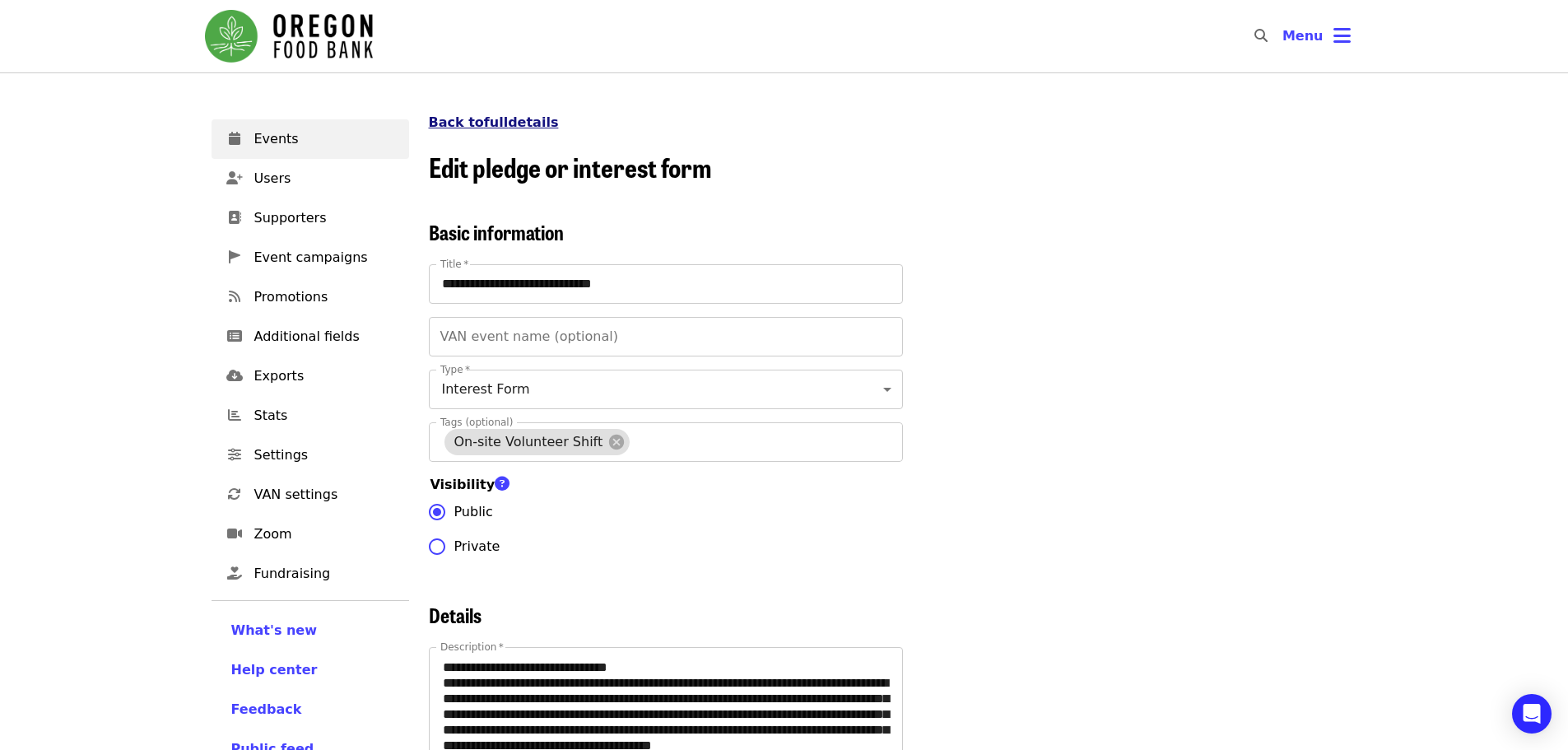
click at [537, 126] on link "Back to full details" at bounding box center [493, 122] width 130 height 16
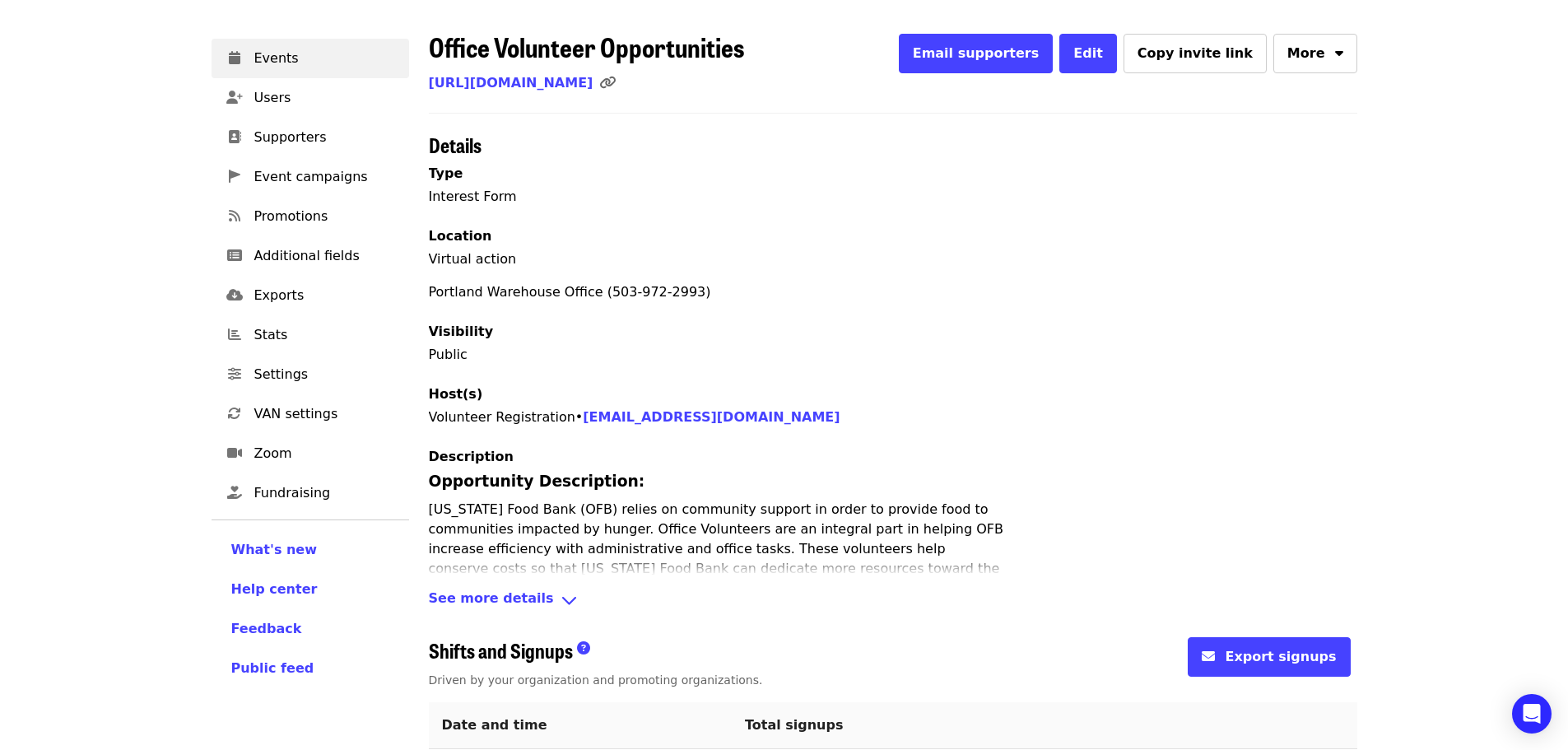
scroll to position [148, 0]
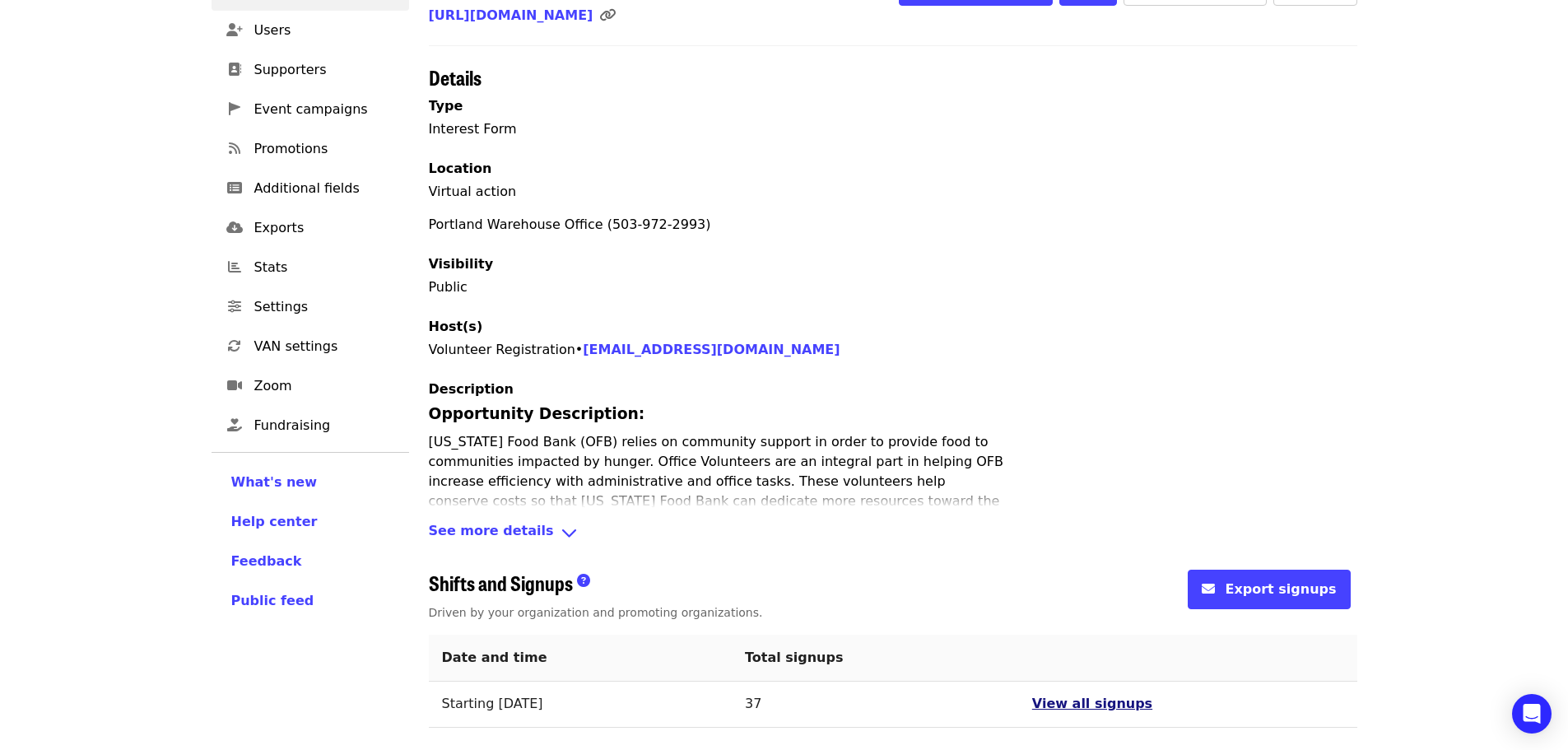
click at [1141, 706] on span "View all signups" at bounding box center [1092, 703] width 120 height 16
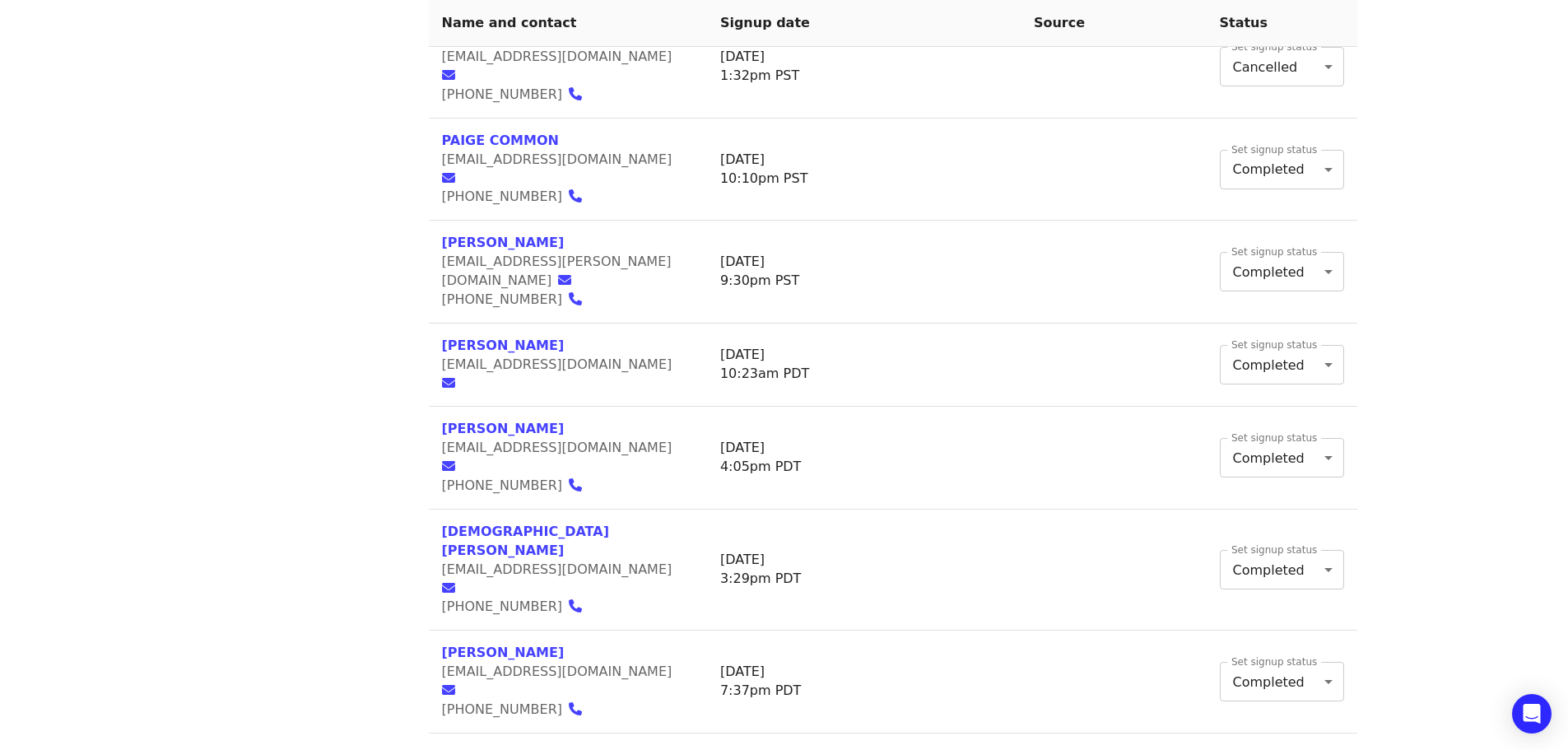
scroll to position [329, 0]
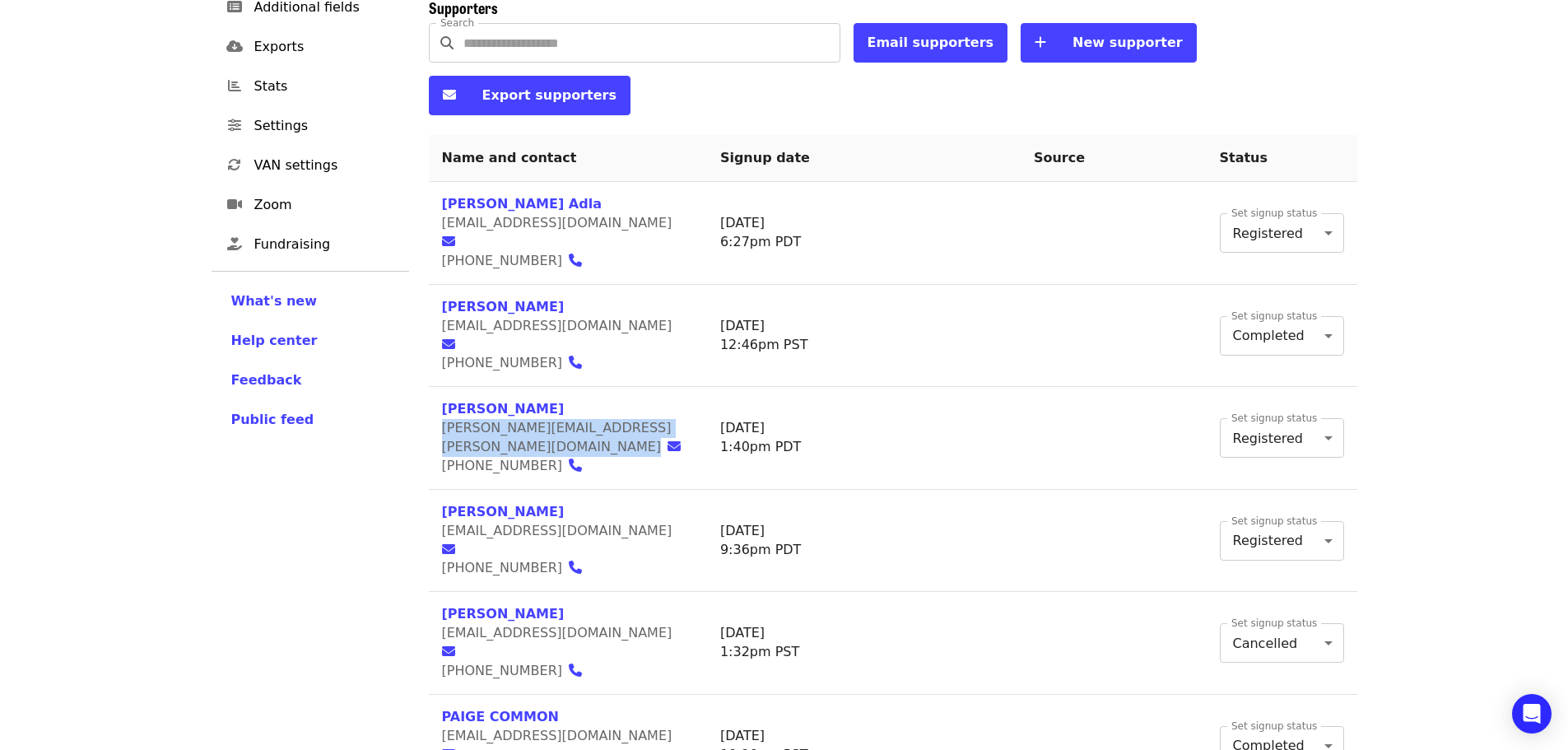
drag, startPoint x: 592, startPoint y: 351, endPoint x: 442, endPoint y: 352, distance: 150.0
click at [442, 387] on td "[PERSON_NAME] [PERSON_NAME][EMAIL_ADDRESS][PERSON_NAME][DOMAIN_NAME] [PHONE_NUM…" at bounding box center [567, 438] width 278 height 103
copy span "[PERSON_NAME][EMAIL_ADDRESS][PERSON_NAME][DOMAIN_NAME]"
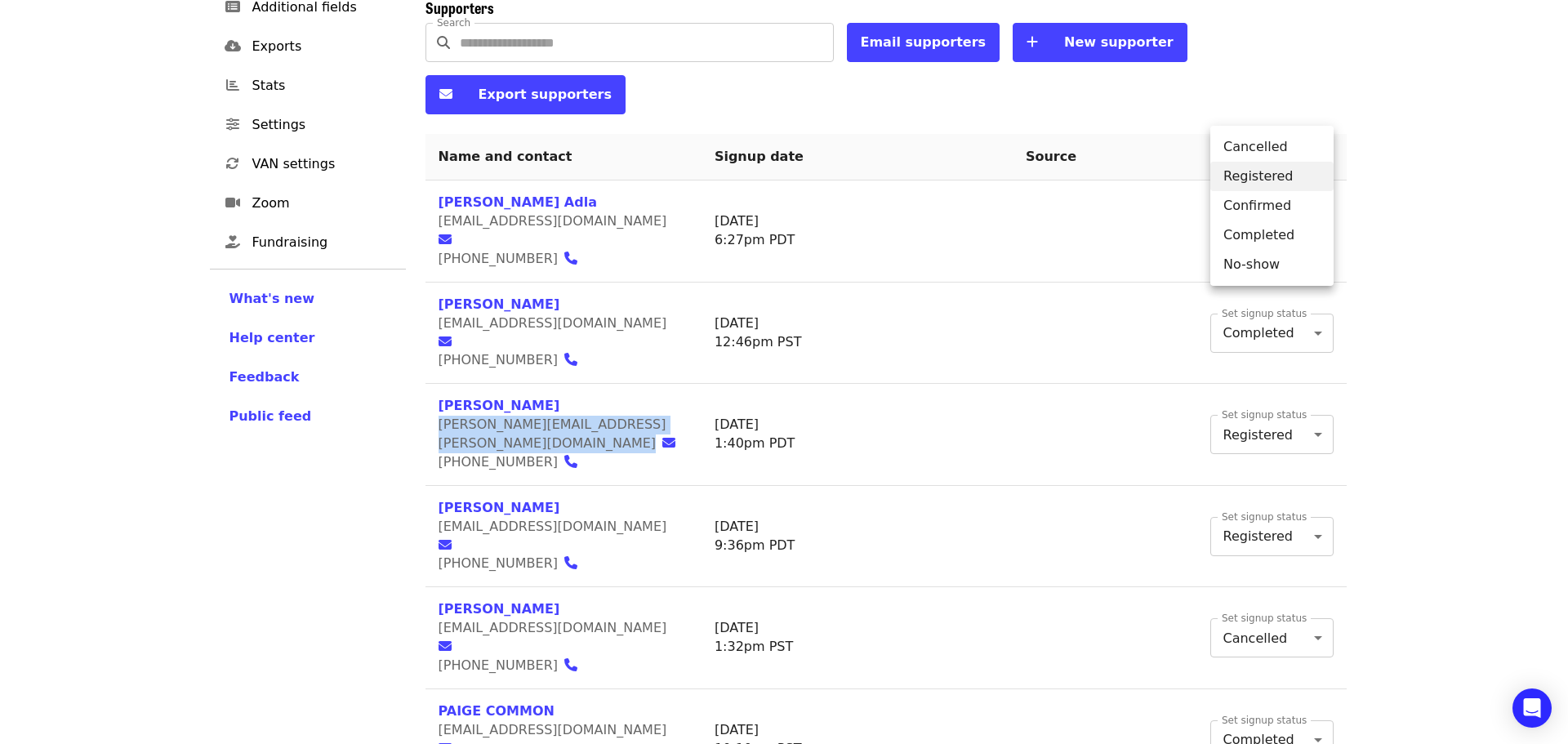
click at [1305, 236] on li "Completed" at bounding box center [1272, 235] width 124 height 29
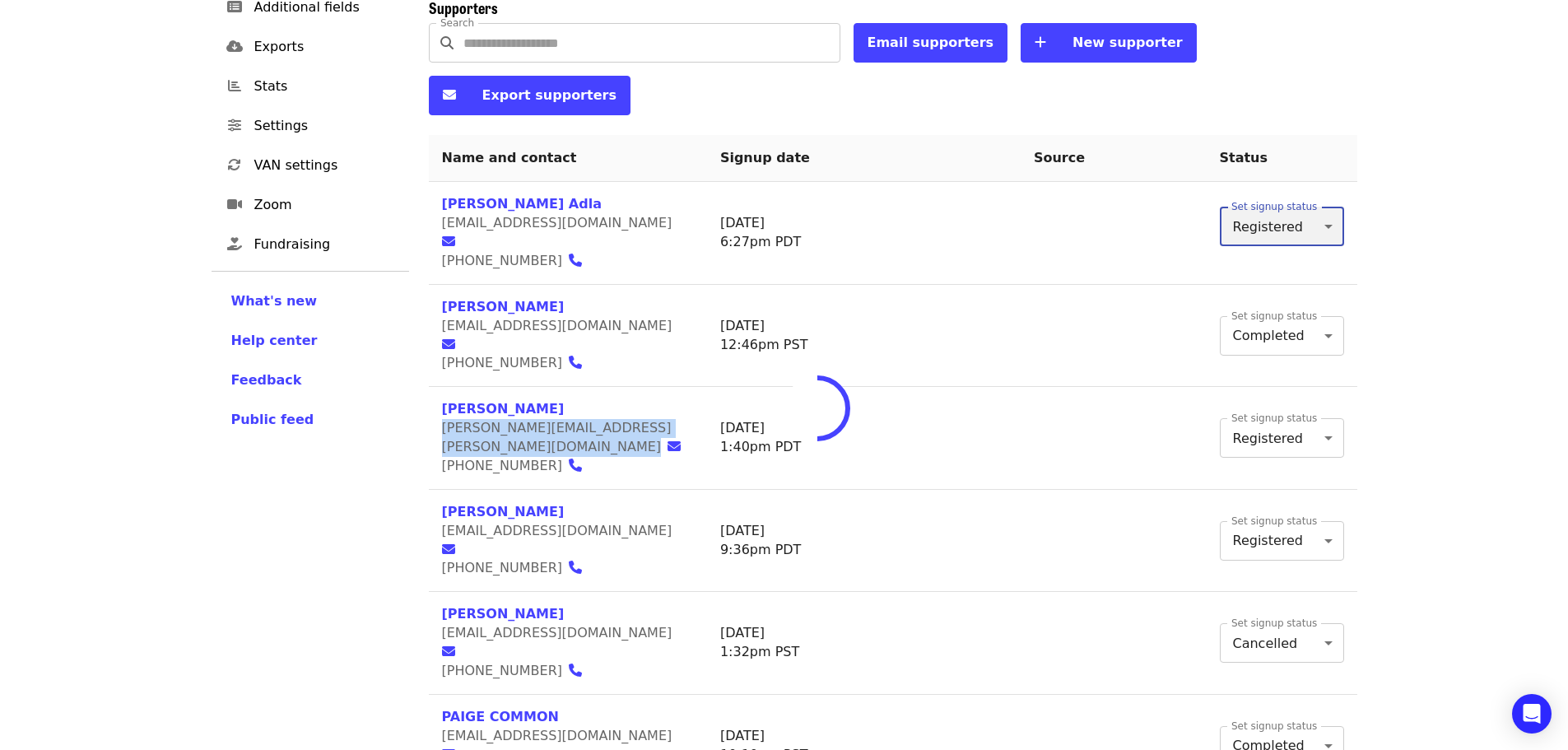
type input "*"
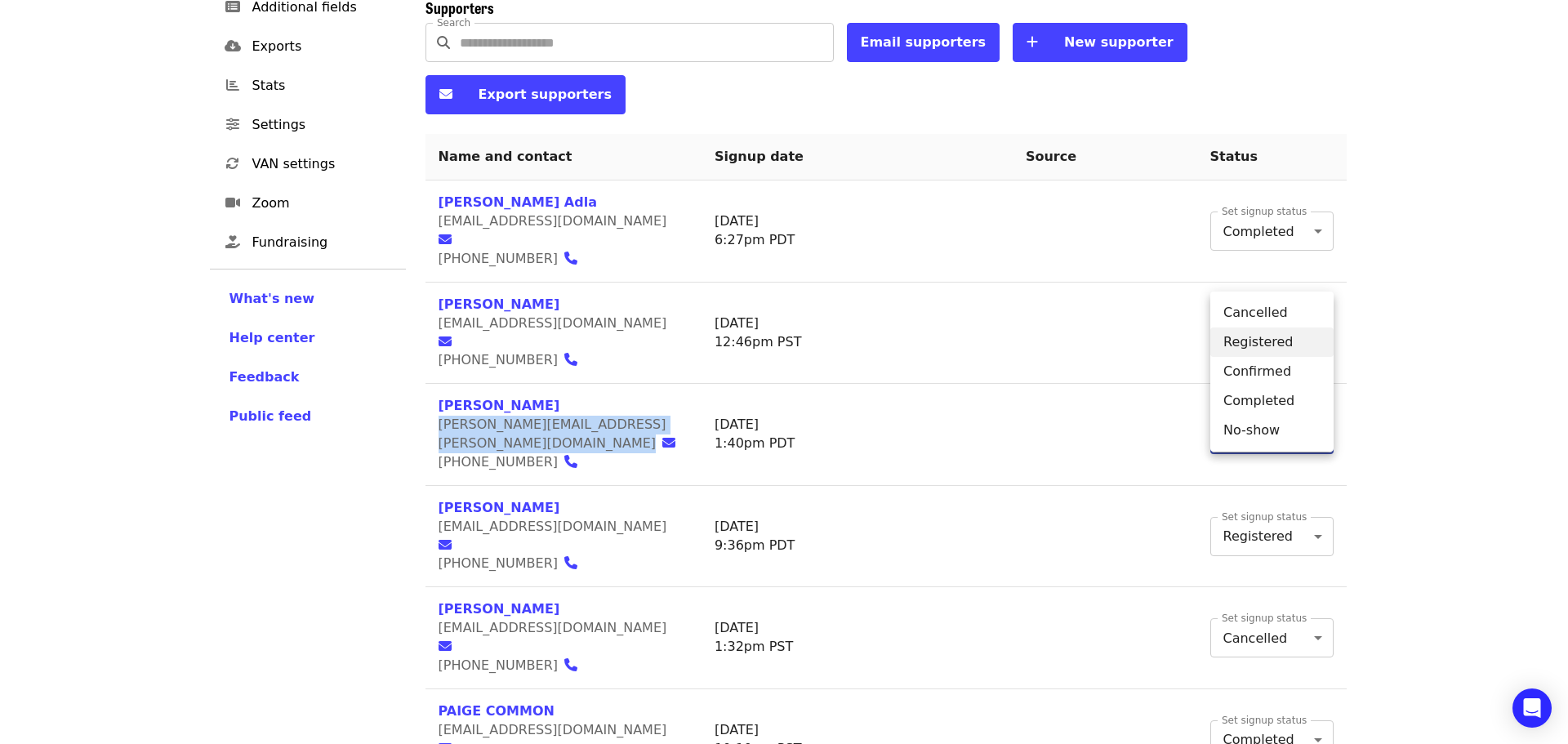
click at [1275, 400] on li "Completed" at bounding box center [1272, 401] width 124 height 29
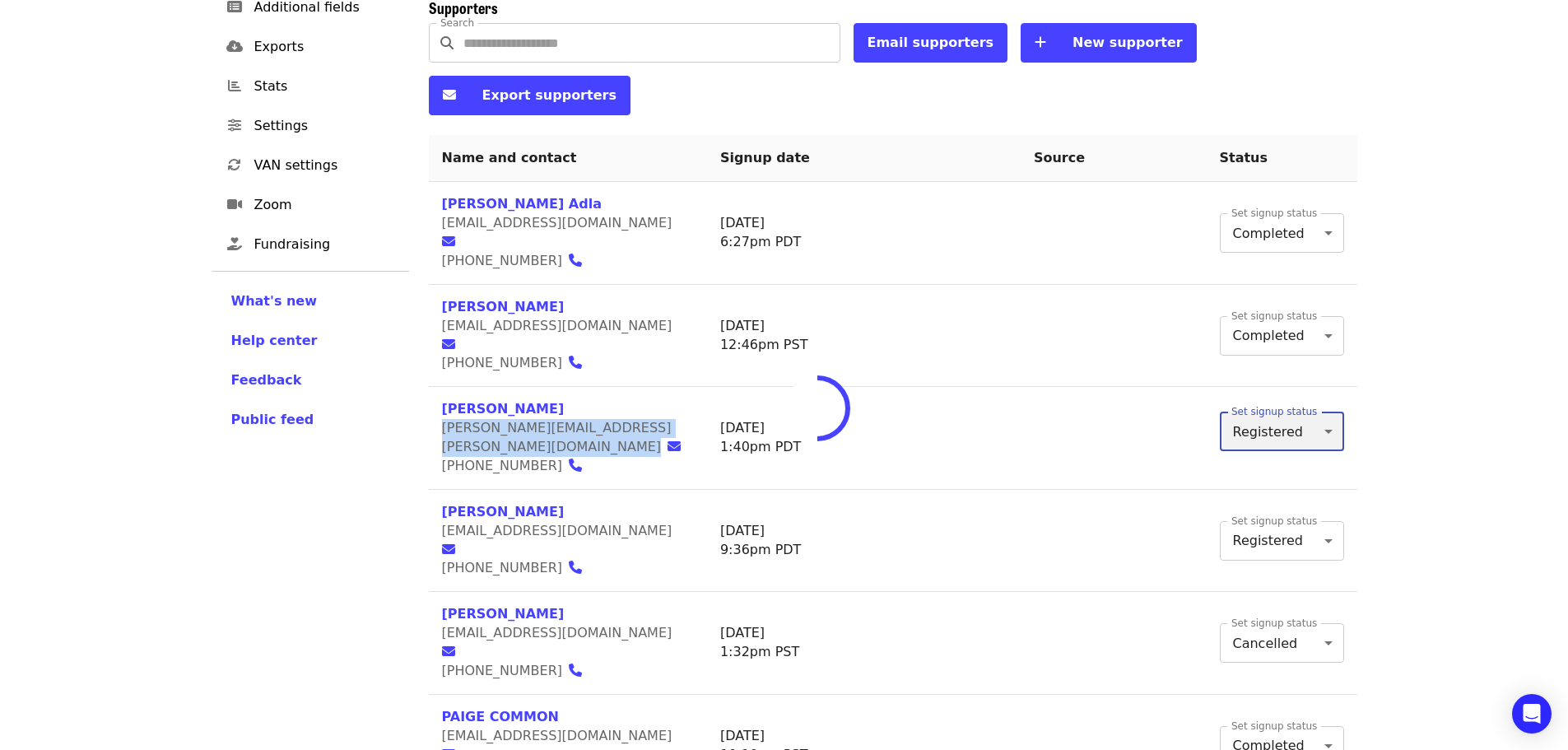
type input "*"
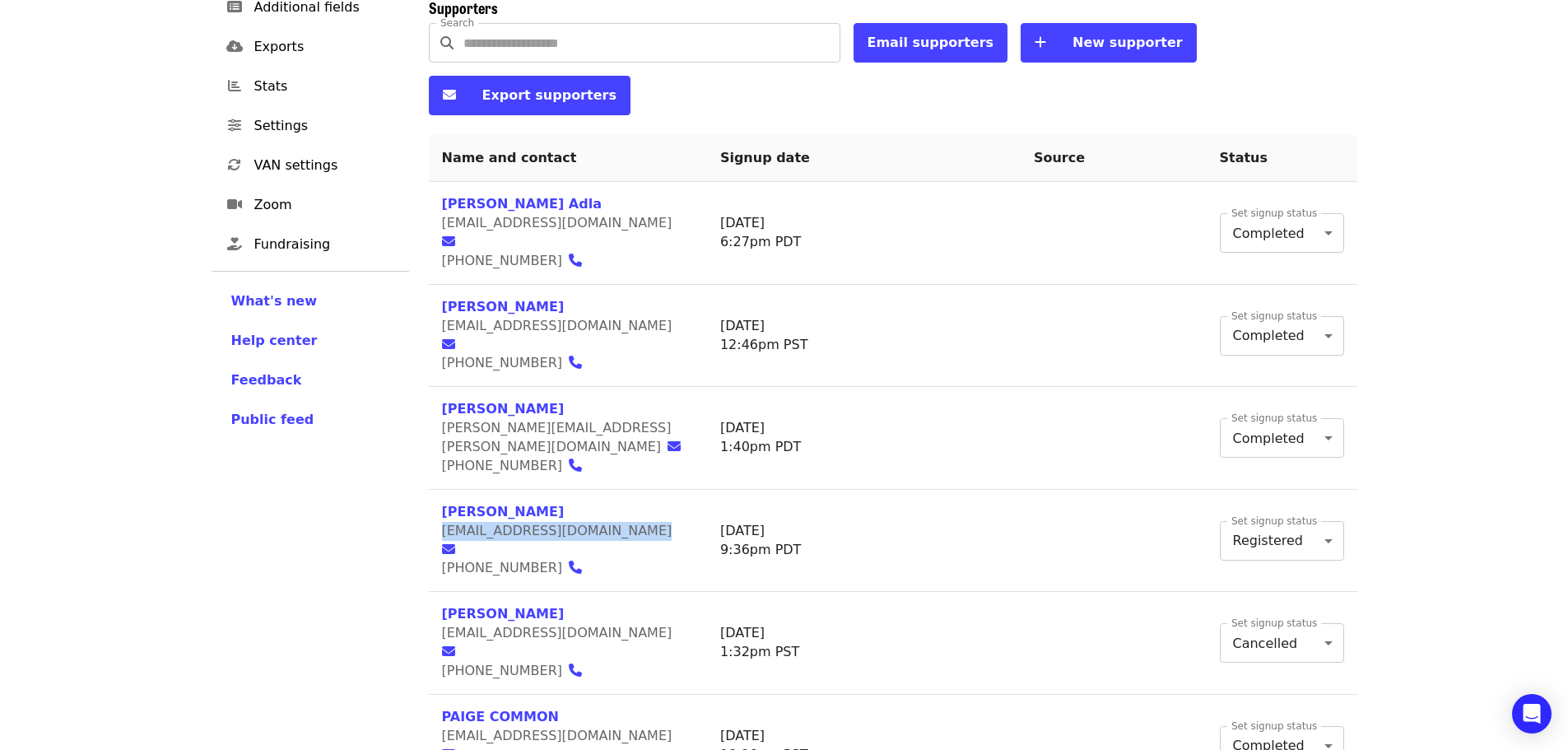
drag, startPoint x: 579, startPoint y: 431, endPoint x: 433, endPoint y: 437, distance: 146.1
click at [433, 490] on td "[PERSON_NAME] [EMAIL_ADDRESS][DOMAIN_NAME] [PHONE_NUMBER]" at bounding box center [567, 541] width 278 height 103
copy span "[EMAIL_ADDRESS][DOMAIN_NAME]"
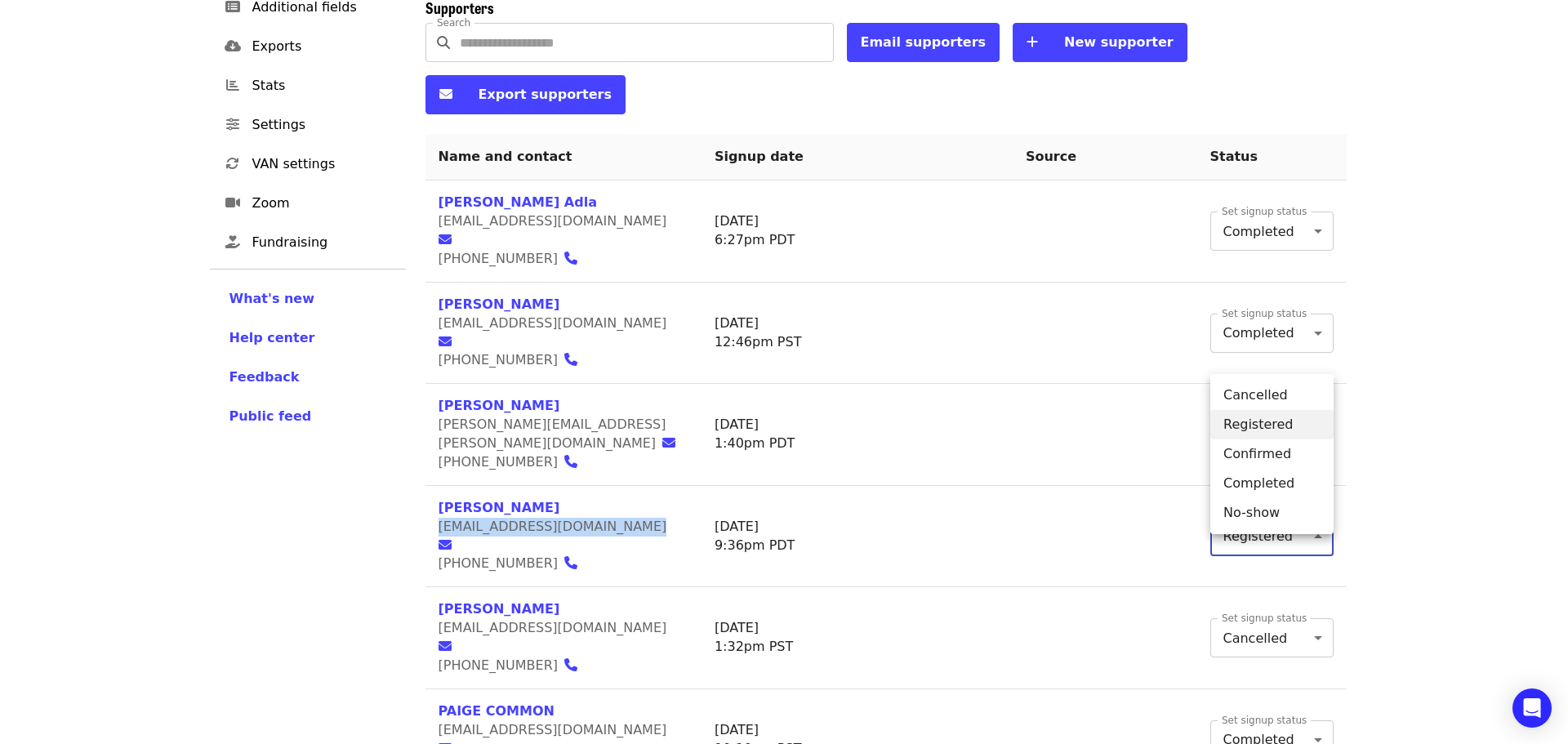
click at [1310, 483] on li "Completed" at bounding box center [1272, 483] width 124 height 29
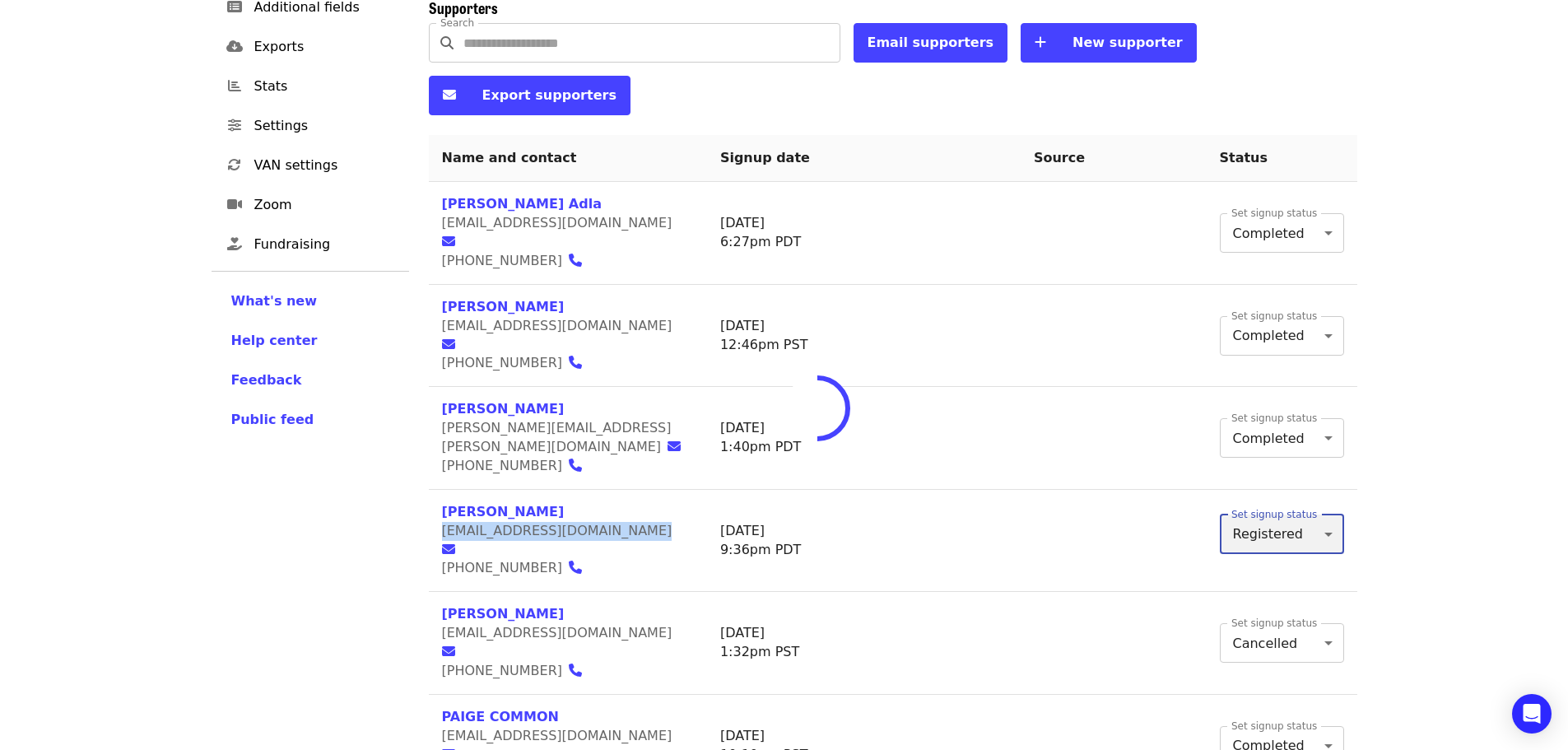
type input "*"
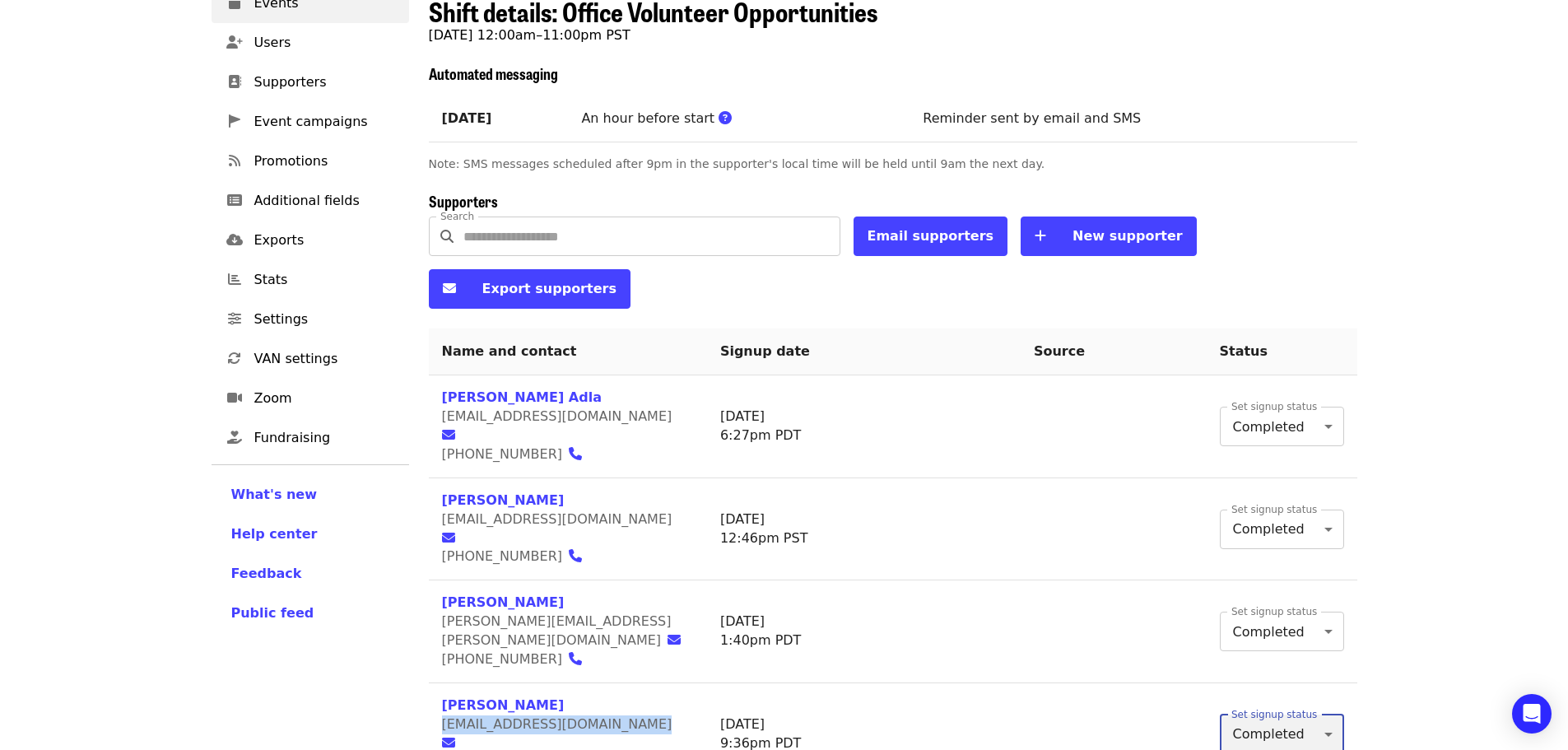
scroll to position [164, 0]
